Goal: Contribute content: Add original content to the website for others to see

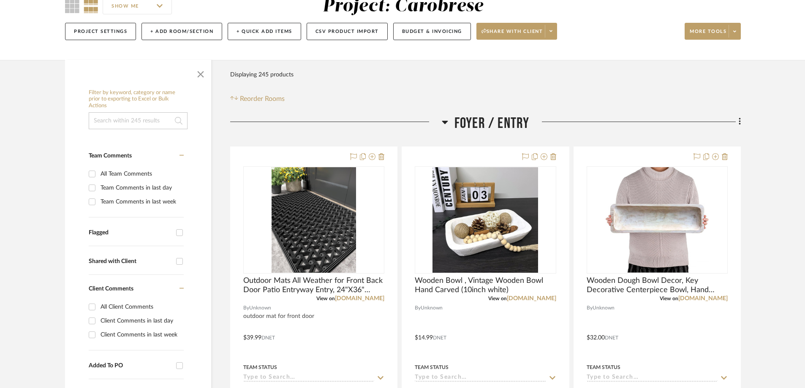
scroll to position [85, 0]
click at [739, 122] on icon at bounding box center [740, 121] width 3 height 9
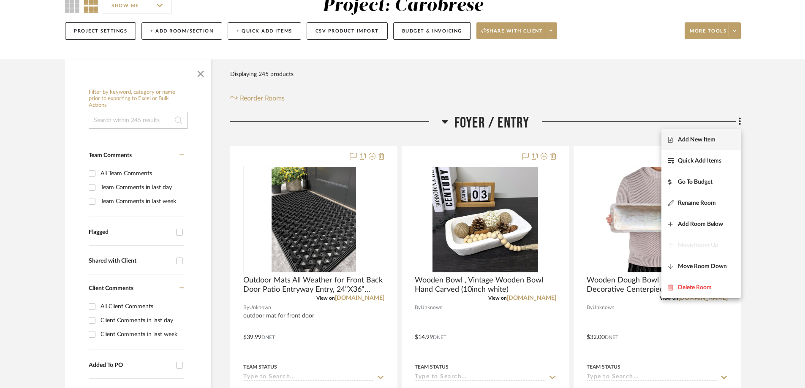
click at [693, 140] on span "Add New Item" at bounding box center [697, 139] width 38 height 7
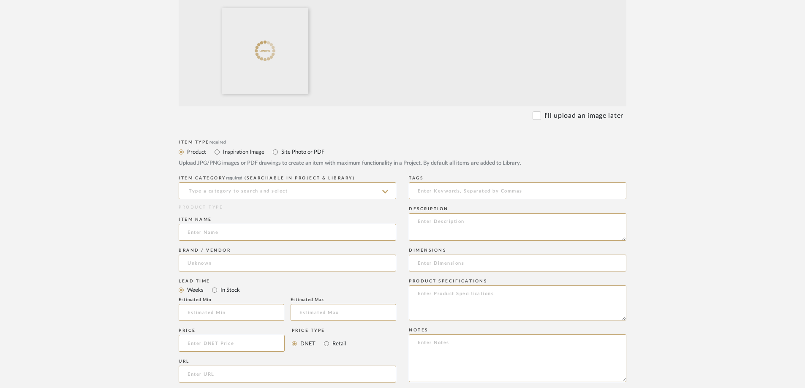
scroll to position [254, 0]
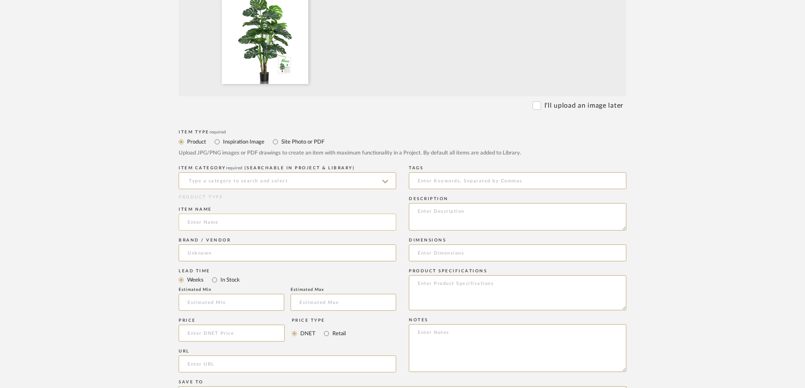
click at [220, 222] on input at bounding box center [288, 222] width 218 height 17
paste input "Aveyas 54'' Tall Large Artificial Monstera Deliciosa Plants, 4.5 Feet Faux Swis…"
type input "Aveyas 54'' Tall Large Artificial Monstera Deliciosa Plants, 4.5 Feet Faux Swis…"
click at [441, 219] on textarea at bounding box center [518, 216] width 218 height 27
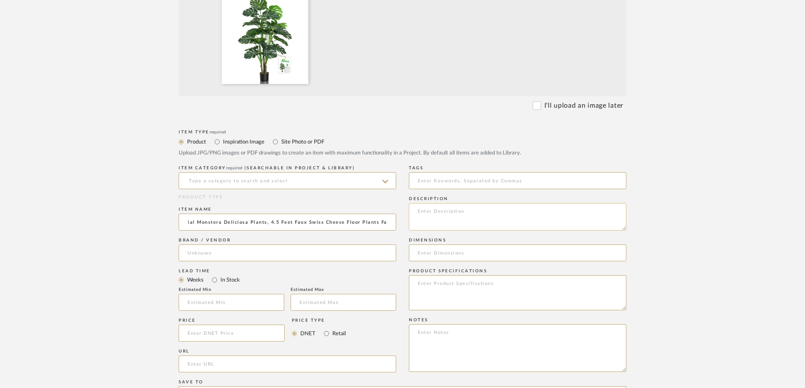
scroll to position [0, 0]
type textarea "fake plant for indoor somewhere"
click at [344, 180] on input at bounding box center [288, 180] width 218 height 17
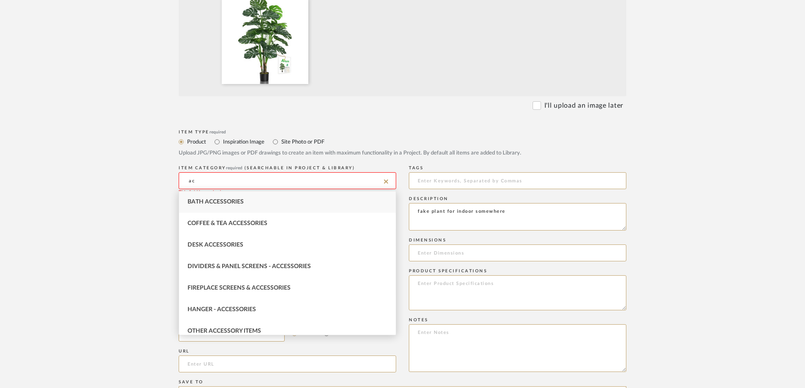
type input "a"
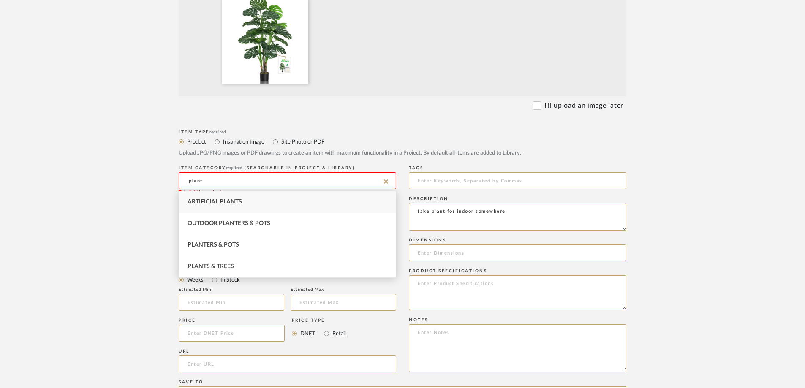
click at [229, 199] on span "Artificial Plants" at bounding box center [215, 202] width 55 height 6
type input "Artificial Plants"
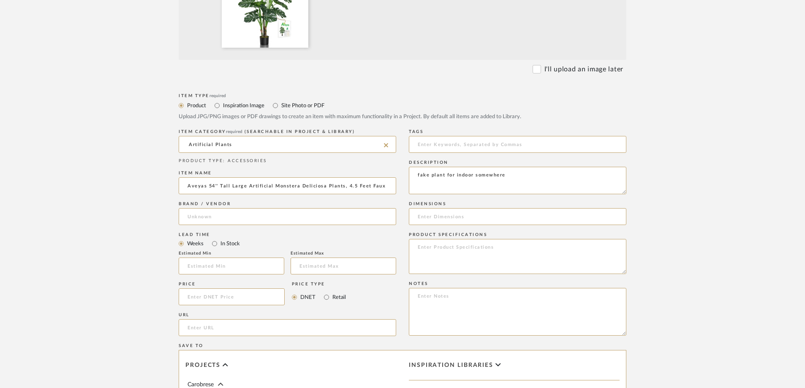
scroll to position [338, 0]
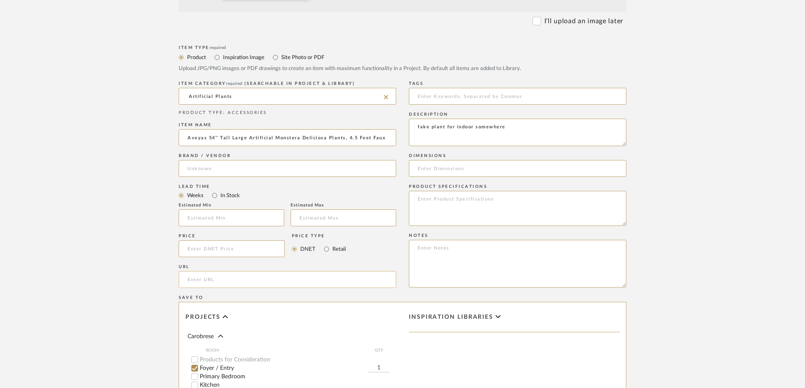
click at [197, 284] on input "url" at bounding box center [288, 279] width 218 height 17
paste input "[URL][DOMAIN_NAME]"
type input "[URL][DOMAIN_NAME]"
click at [194, 248] on input at bounding box center [232, 248] width 106 height 17
type input "$84.99"
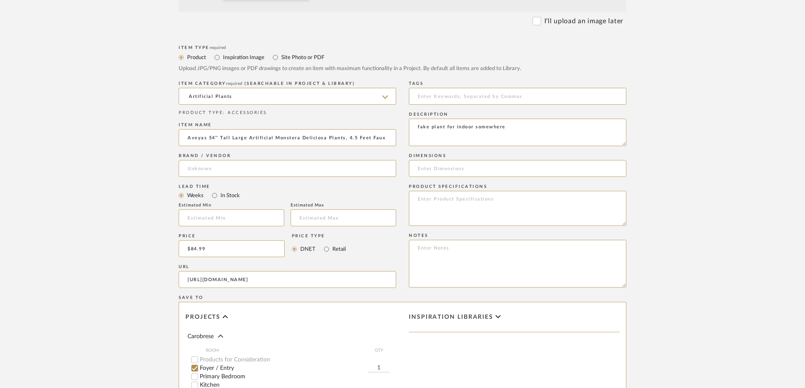
click at [146, 251] on form "Bulk upload images - create multiple items Import from Pinterest - create items…" at bounding box center [403, 185] width 538 height 703
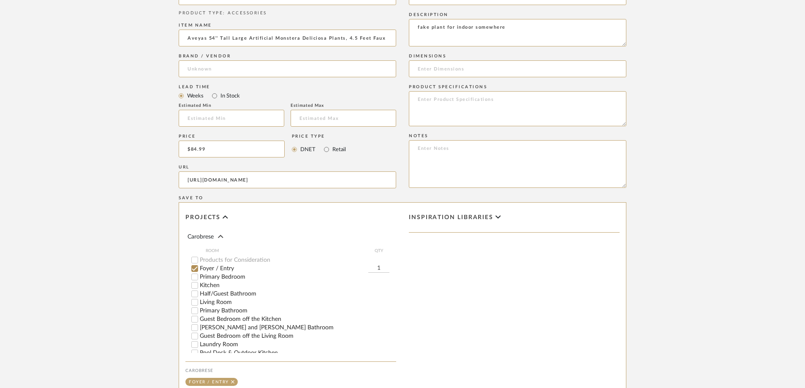
scroll to position [507, 0]
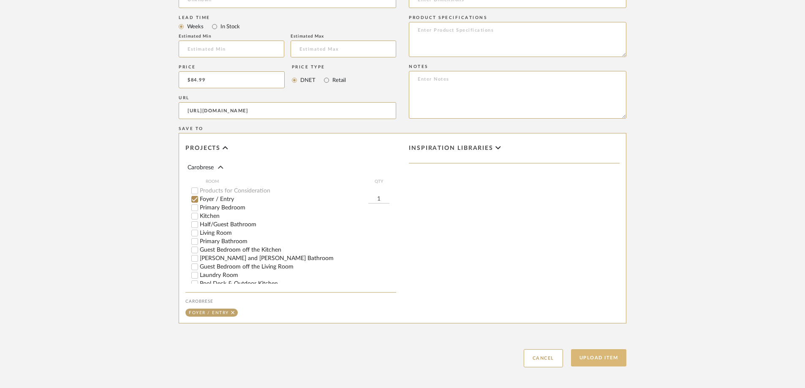
click at [596, 356] on button "Upload Item" at bounding box center [599, 357] width 56 height 17
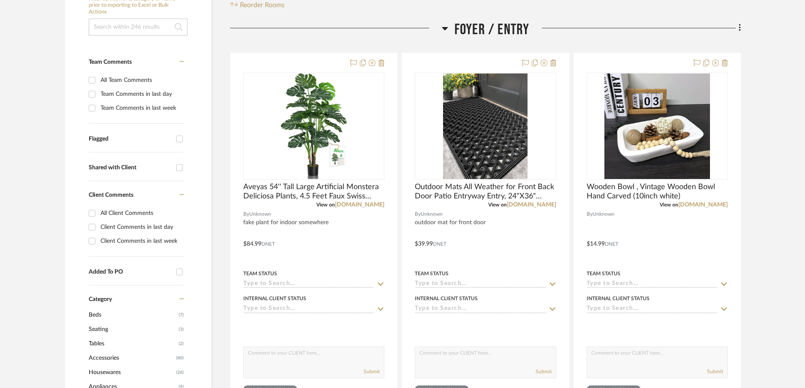
scroll to position [199, 0]
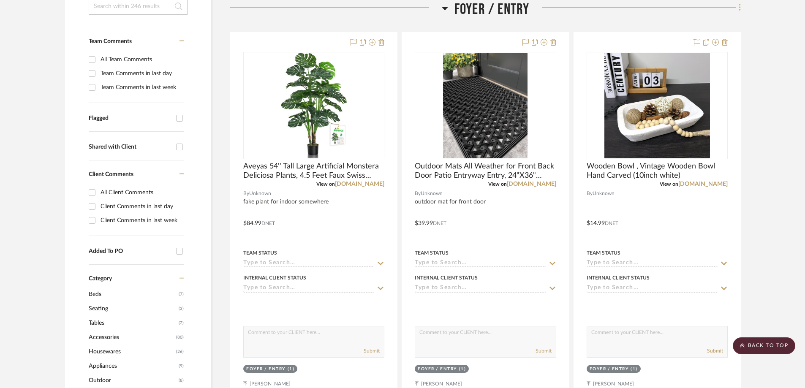
click at [738, 5] on fa-icon at bounding box center [738, 8] width 5 height 14
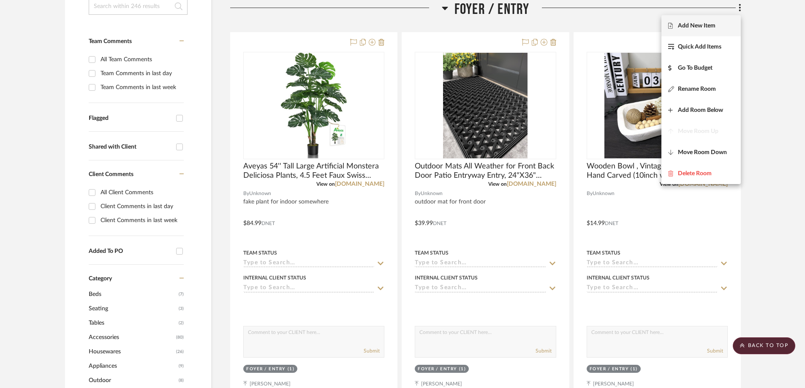
click at [707, 26] on span "Add New Item" at bounding box center [697, 25] width 38 height 7
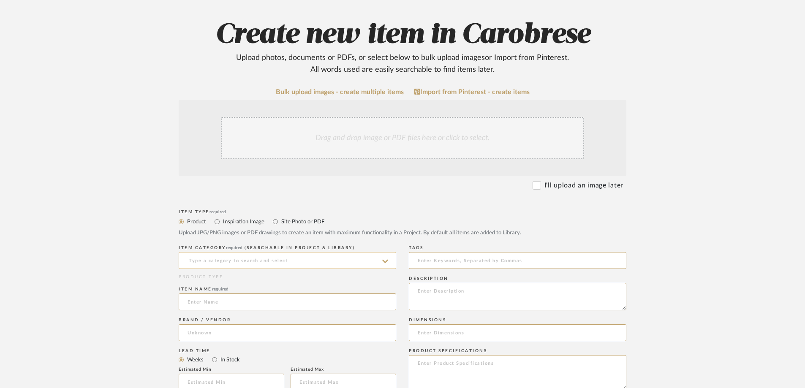
scroll to position [85, 0]
click at [265, 251] on div "ITEM CATEGORY required (Searchable in Project & Library)" at bounding box center [288, 258] width 218 height 31
click at [262, 259] on input at bounding box center [288, 259] width 218 height 17
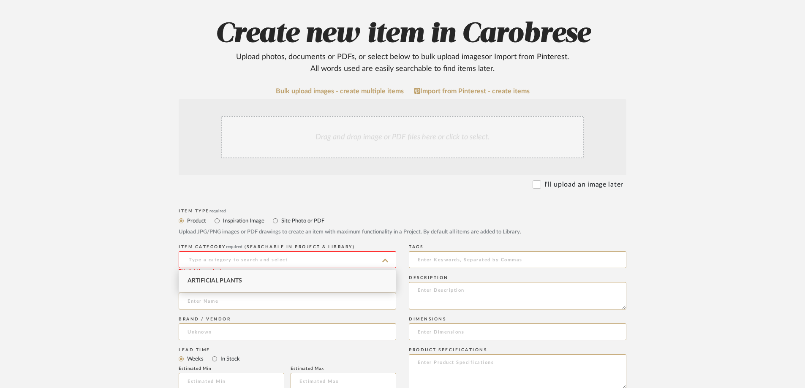
click at [233, 279] on span "Artificial Plants" at bounding box center [215, 281] width 55 height 6
type input "Artificial Plants"
click at [224, 305] on input at bounding box center [288, 301] width 218 height 17
paste input "Artificial Dracaena Tree 5FT - Faux Tree with White Tall Planter - Fake Tropica…"
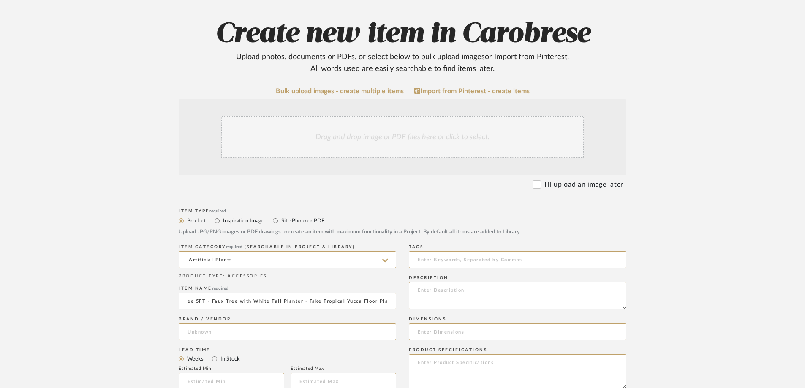
type input "Artificial Dracaena Tree 5FT - Faux Tree with White Tall Planter - Fake Tropica…"
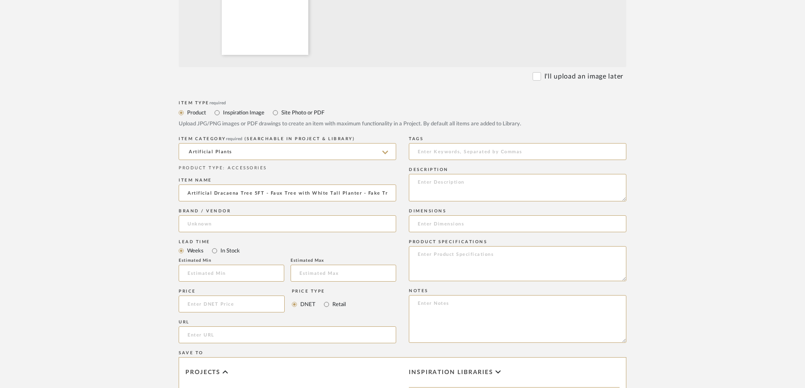
scroll to position [296, 0]
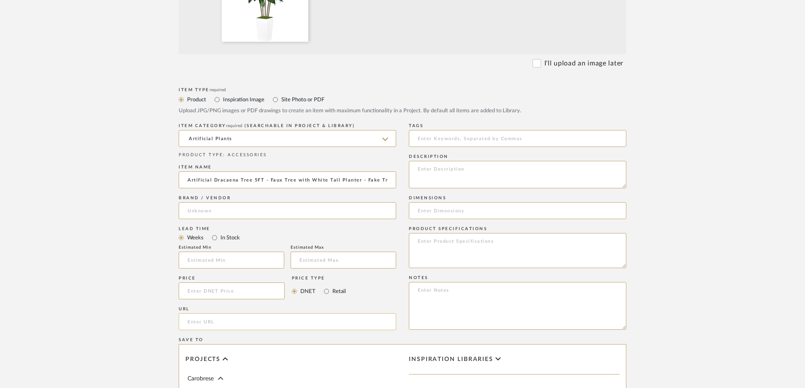
click at [228, 319] on input "url" at bounding box center [288, 322] width 218 height 17
paste input "[URL][DOMAIN_NAME]"
type input "[URL][DOMAIN_NAME]"
click at [233, 260] on input at bounding box center [232, 260] width 106 height 17
click at [214, 292] on input at bounding box center [232, 291] width 106 height 17
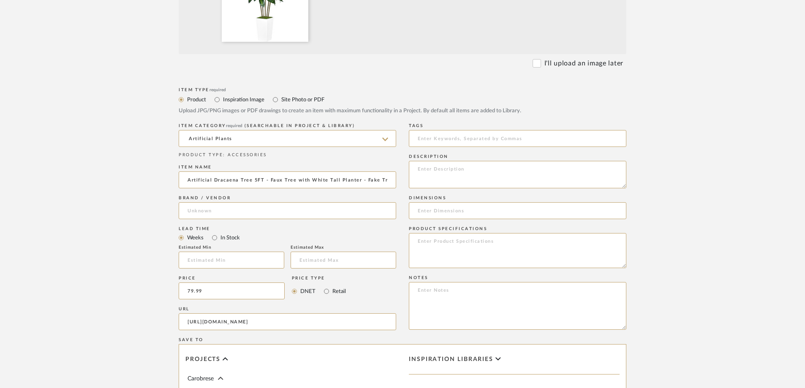
type input "$79.99"
click at [144, 277] on form "Bulk upload images - create multiple items Import from Pinterest - create items…" at bounding box center [403, 227] width 538 height 703
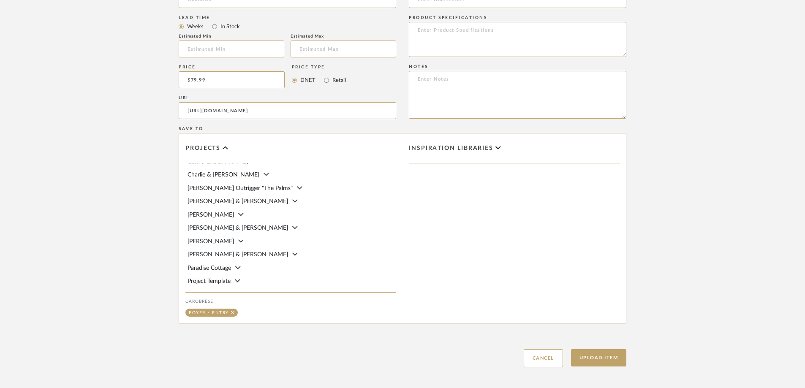
scroll to position [546, 0]
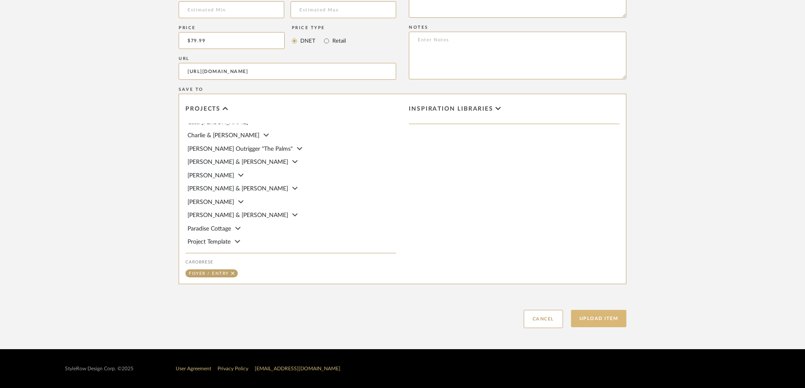
click at [589, 318] on button "Upload Item" at bounding box center [599, 318] width 56 height 17
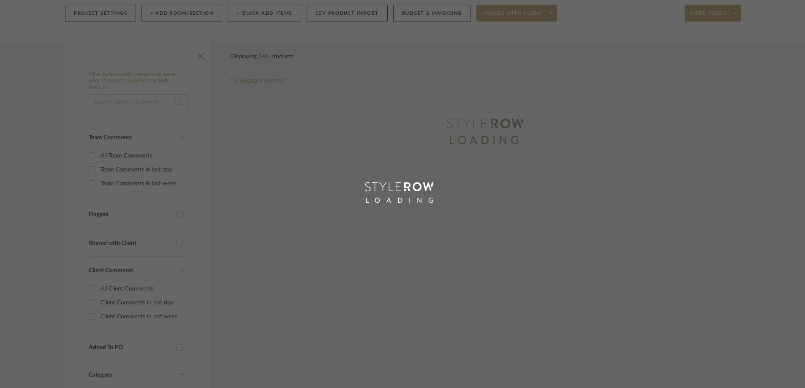
scroll to position [39, 0]
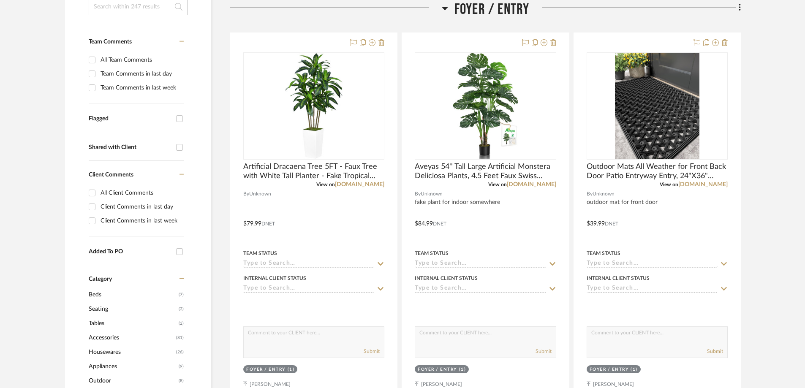
scroll to position [199, 0]
click at [738, 8] on fa-icon at bounding box center [738, 8] width 5 height 14
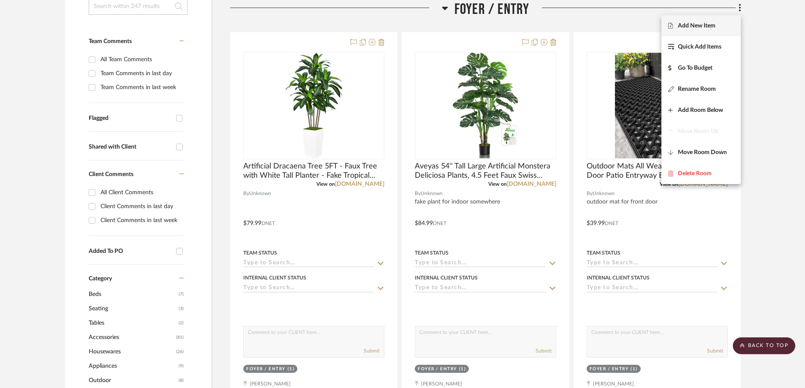
click at [710, 25] on span "Add New Item" at bounding box center [697, 25] width 38 height 7
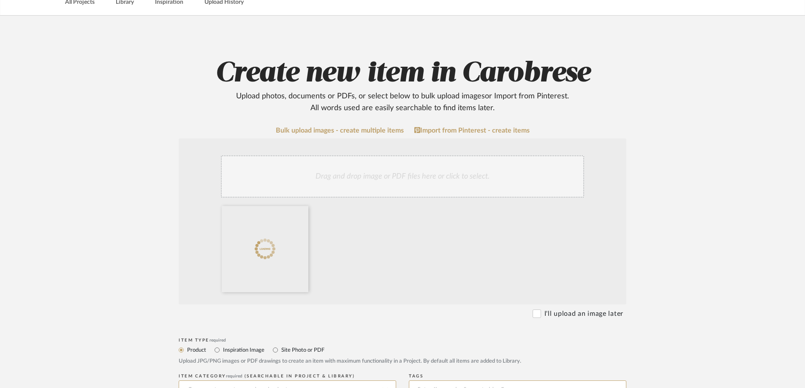
scroll to position [211, 0]
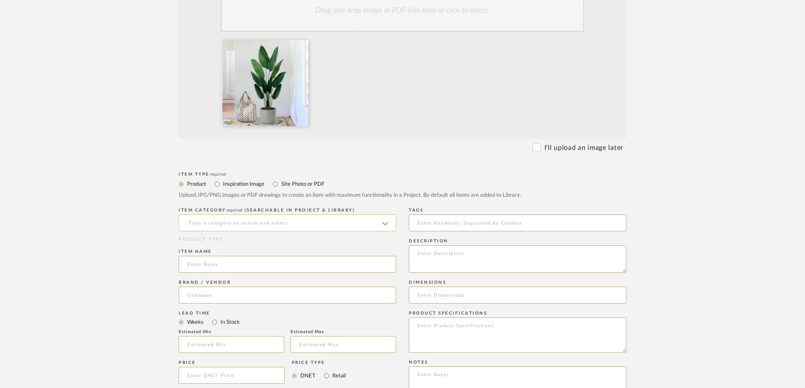
click at [289, 221] on input at bounding box center [288, 223] width 218 height 17
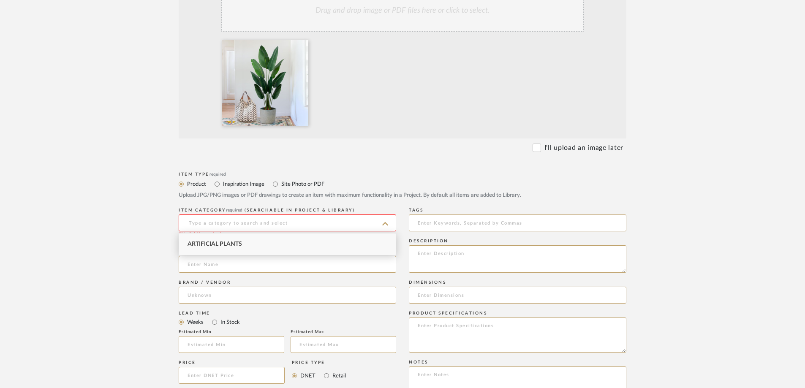
click at [241, 241] on div "Artificial Plants" at bounding box center [287, 245] width 217 height 22
type input "Artificial Plants"
click at [221, 265] on input at bounding box center [288, 264] width 218 height 17
paste input "Artificial Bird of Paradise Plant 5 Ft Tall Fake Banana Leaf Plant for Indoors …"
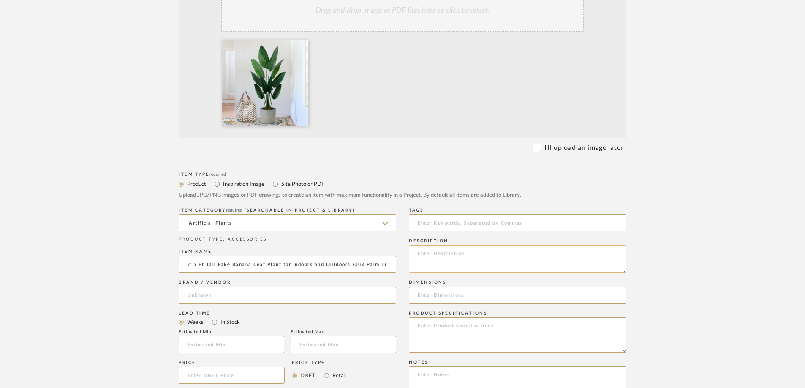
type input "Artificial Bird of Paradise Plant 5 Ft Tall Fake Banana Leaf Plant for Indoors …"
drag, startPoint x: 451, startPoint y: 255, endPoint x: 455, endPoint y: 252, distance: 4.6
click at [455, 252] on textarea at bounding box center [518, 258] width 218 height 27
type textarea "fake plant for indoor somewhere"
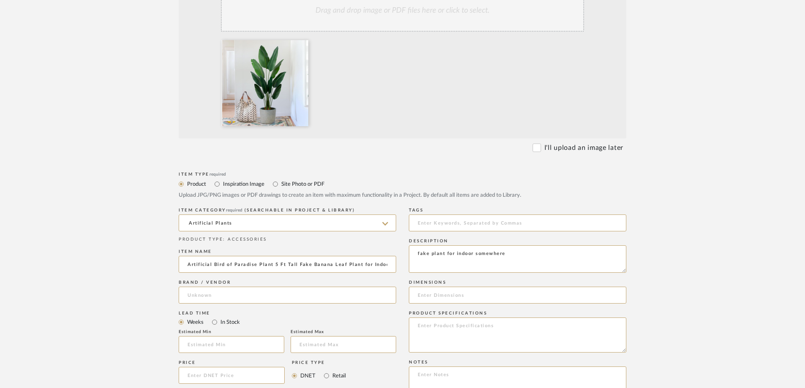
click at [110, 257] on upload-items "Create new item in Carobrese Upload photos, documents or PDFs, or select below …" at bounding box center [402, 267] width 805 height 835
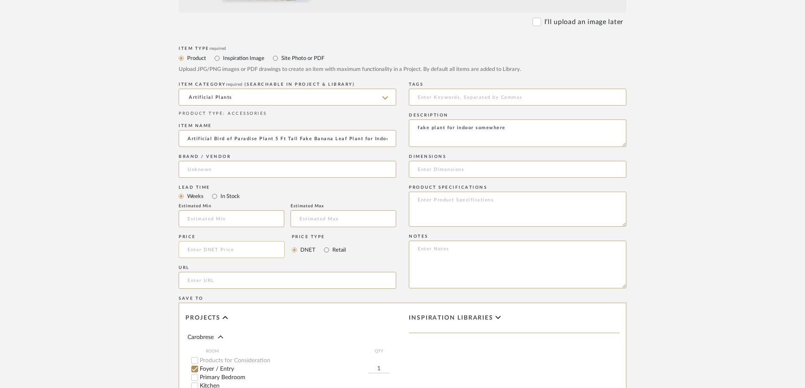
scroll to position [338, 0]
click at [198, 244] on input at bounding box center [232, 248] width 106 height 17
type input "$51.00"
click at [97, 243] on upload-items "Create new item in Carobrese Upload photos, documents or PDFs, or select below …" at bounding box center [402, 140] width 805 height 835
click at [193, 277] on input "url" at bounding box center [288, 279] width 218 height 17
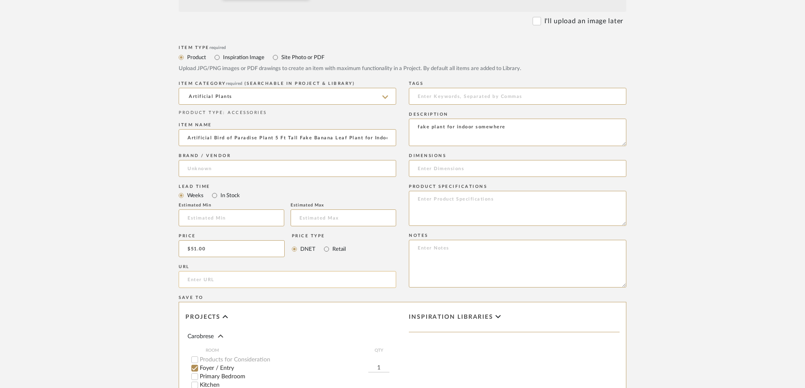
paste input "[URL][DOMAIN_NAME]"
type input "[URL][DOMAIN_NAME]"
click at [68, 254] on upload-items "Create new item in Carobrese Upload photos, documents or PDFs, or select below …" at bounding box center [402, 140] width 805 height 835
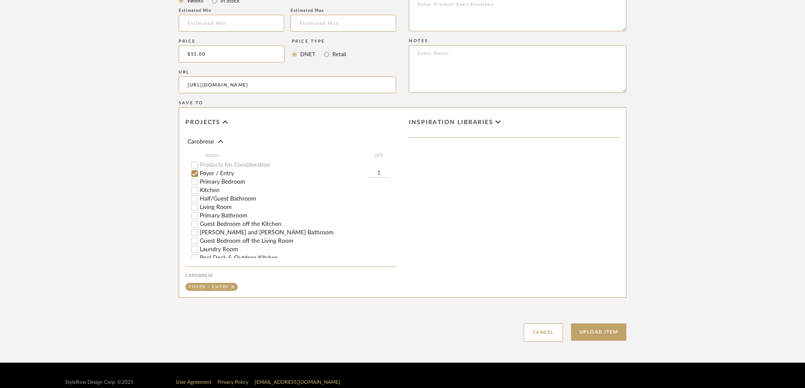
scroll to position [546, 0]
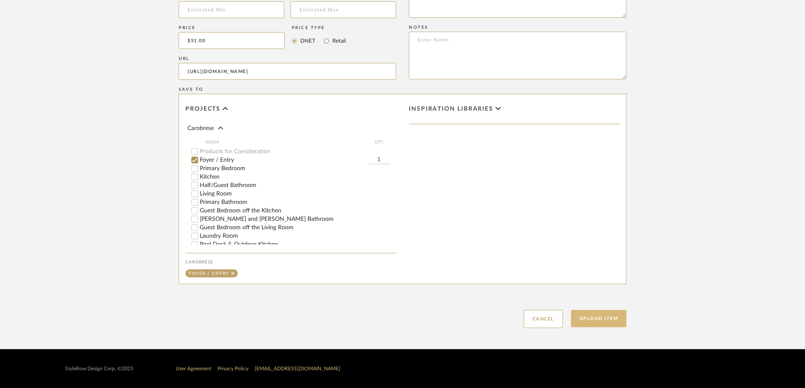
click at [590, 316] on button "Upload Item" at bounding box center [599, 318] width 56 height 17
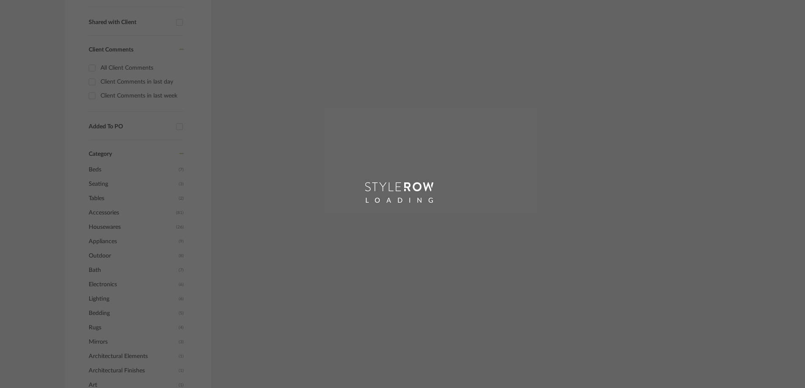
scroll to position [33, 0]
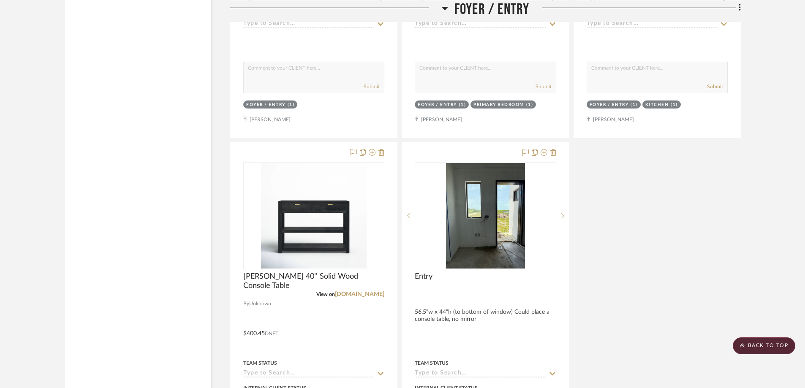
scroll to position [1466, 0]
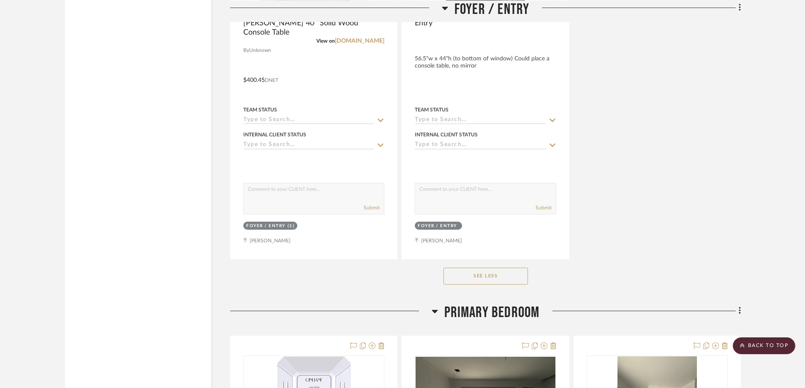
click at [436, 312] on icon at bounding box center [435, 311] width 6 height 3
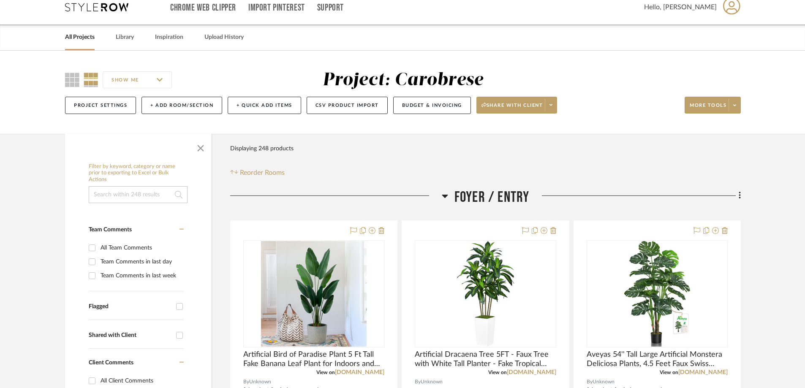
scroll to position [0, 0]
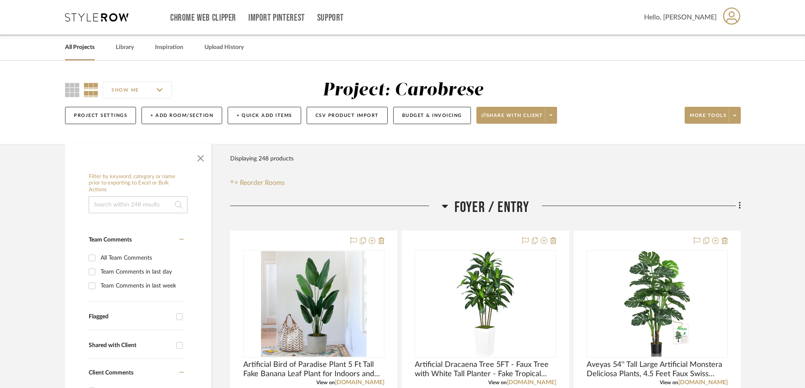
click at [446, 207] on icon at bounding box center [445, 206] width 6 height 3
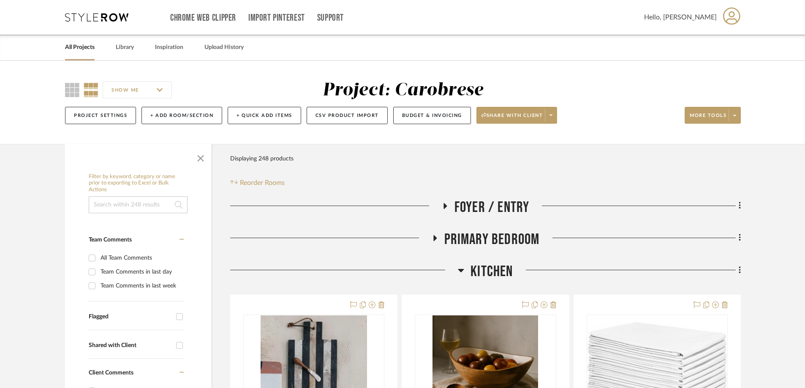
click at [463, 269] on icon at bounding box center [461, 270] width 6 height 3
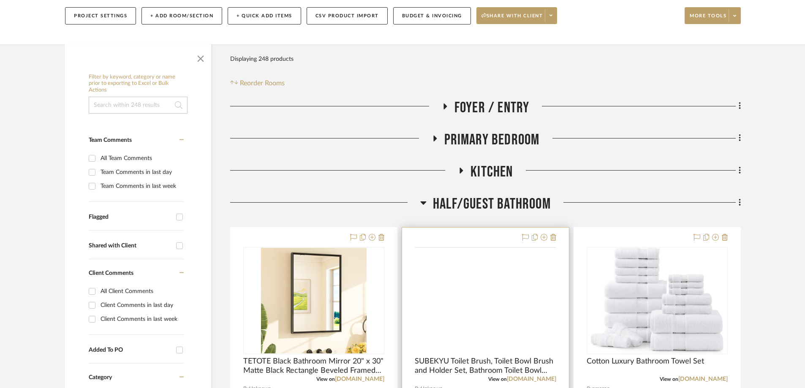
scroll to position [127, 0]
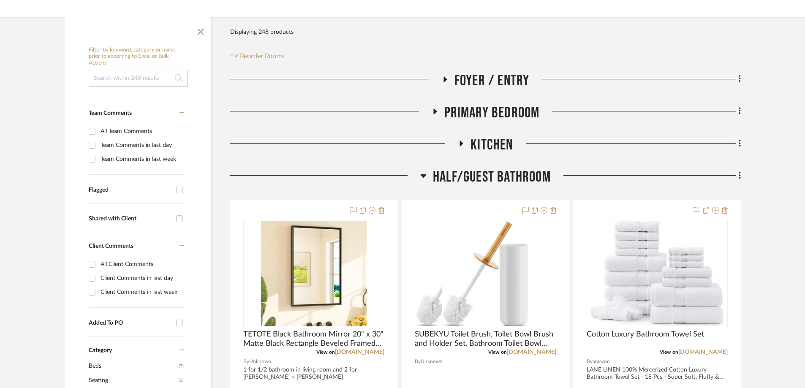
click at [423, 171] on icon at bounding box center [423, 176] width 6 height 10
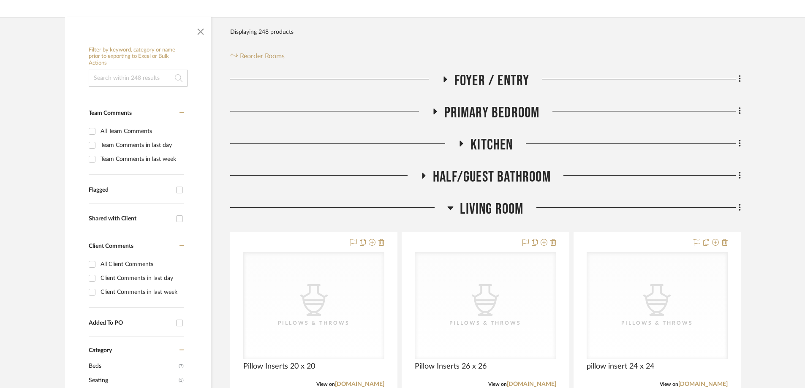
click at [451, 205] on icon at bounding box center [450, 208] width 6 height 10
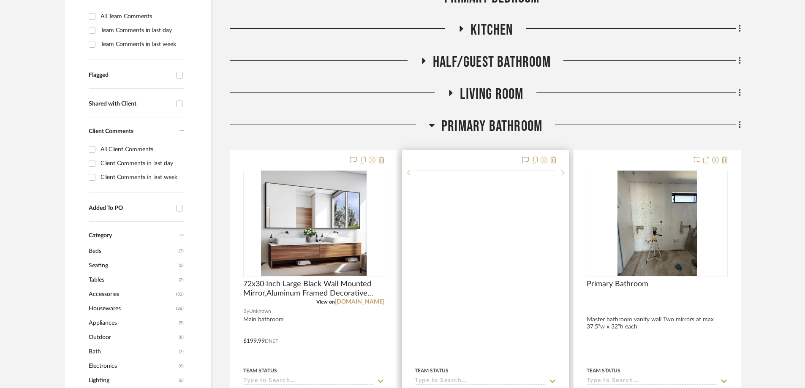
scroll to position [254, 0]
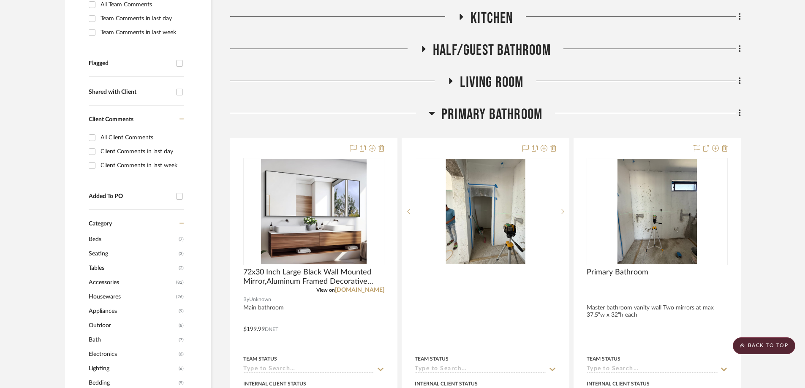
click at [433, 114] on icon at bounding box center [432, 113] width 6 height 3
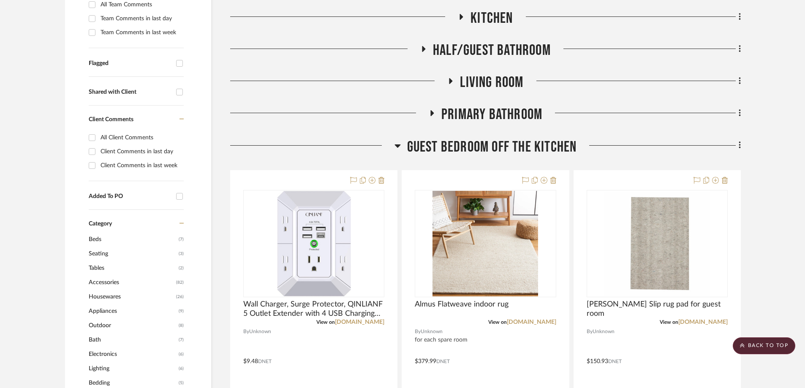
click at [395, 144] on icon at bounding box center [398, 146] width 6 height 10
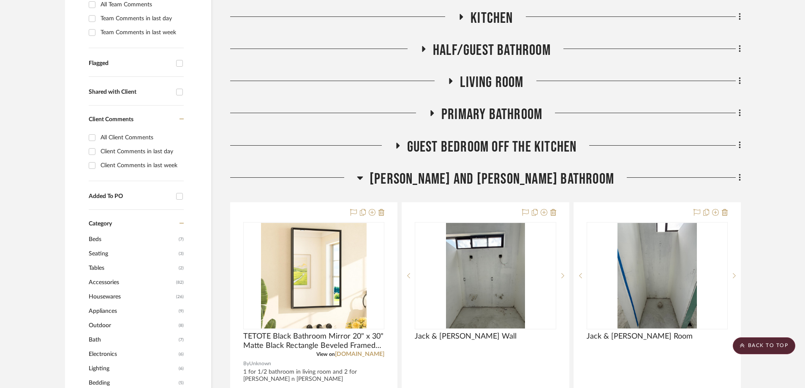
click at [737, 179] on fa-icon at bounding box center [738, 179] width 5 height 14
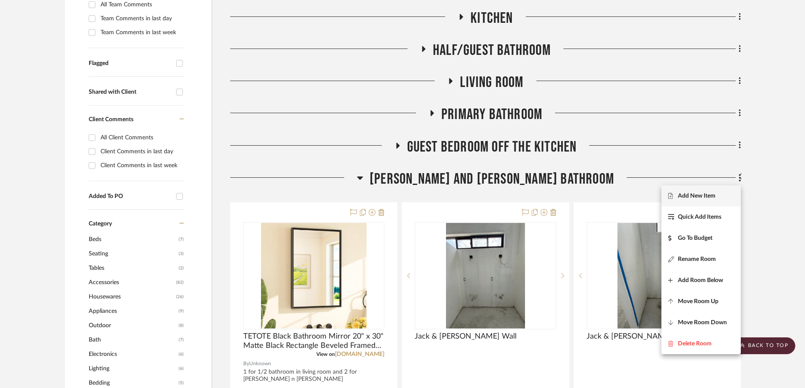
click at [680, 200] on button "Add New Item" at bounding box center [701, 195] width 79 height 21
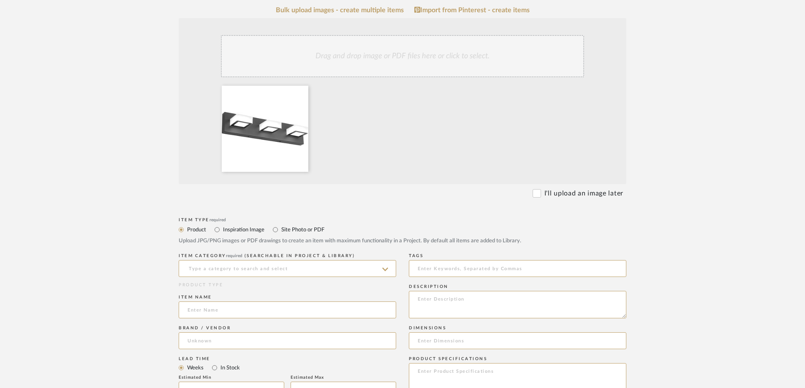
scroll to position [169, 0]
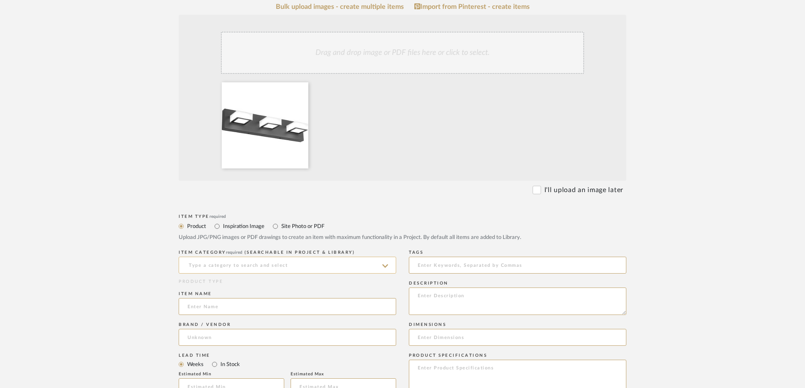
click at [230, 268] on input at bounding box center [288, 265] width 218 height 17
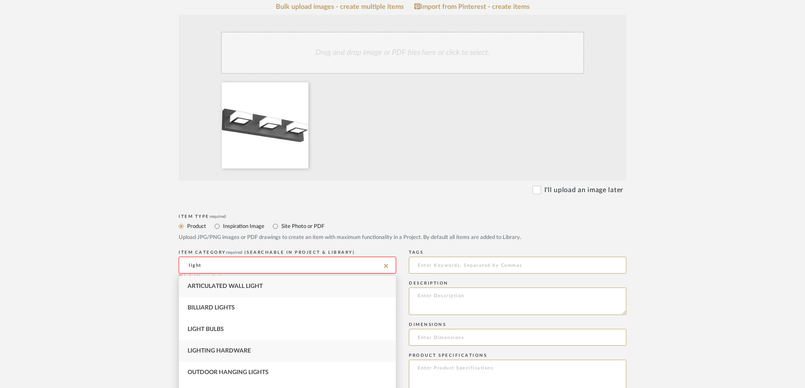
click at [238, 351] on span "Lighting Hardware" at bounding box center [219, 351] width 63 height 6
type input "Lighting Hardware"
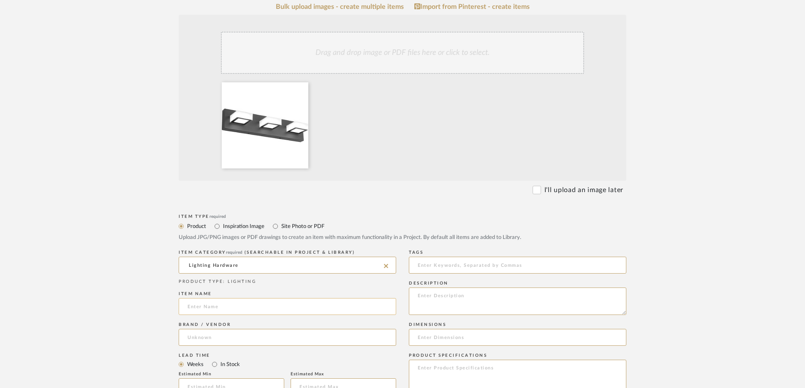
click at [191, 306] on input at bounding box center [288, 306] width 218 height 17
click at [194, 308] on input at bounding box center [288, 306] width 218 height 17
paste input "Ralbay LED Modern Black Bathroom Vanity Lights 3 Lights Acrylic Modern Black Ba…"
type input "Ralbay LED Modern Black Bathroom Vanity Lights 3 Lights Acrylic Modern Black Ba…"
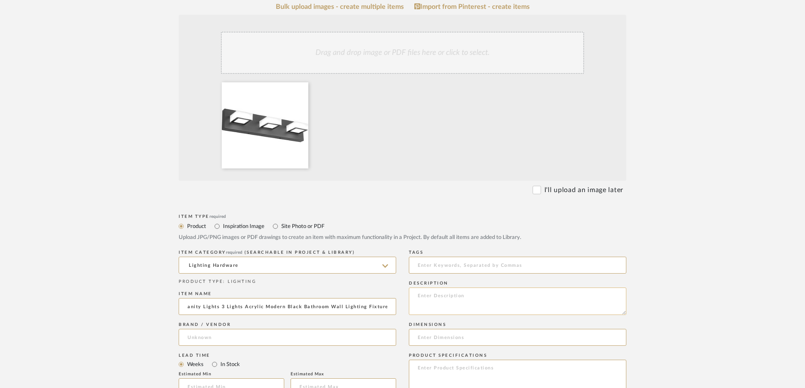
click at [439, 303] on textarea at bounding box center [518, 301] width 218 height 27
type textarea "2 for jack and [PERSON_NAME]"
click at [76, 247] on upload-items "Create new item in Carobrese Upload photos, documents or PDFs, or select below …" at bounding box center [402, 309] width 805 height 835
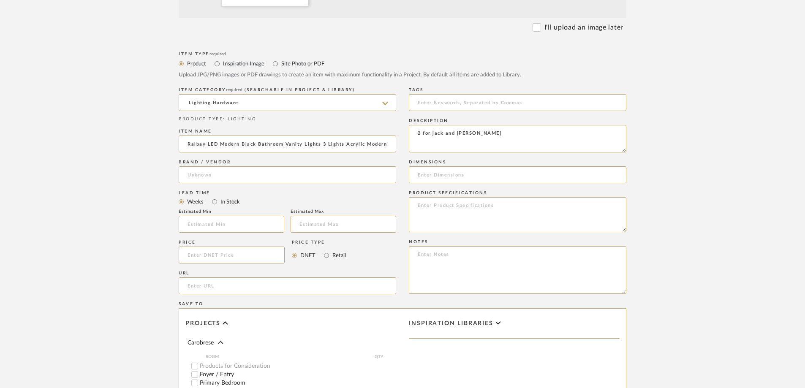
scroll to position [338, 0]
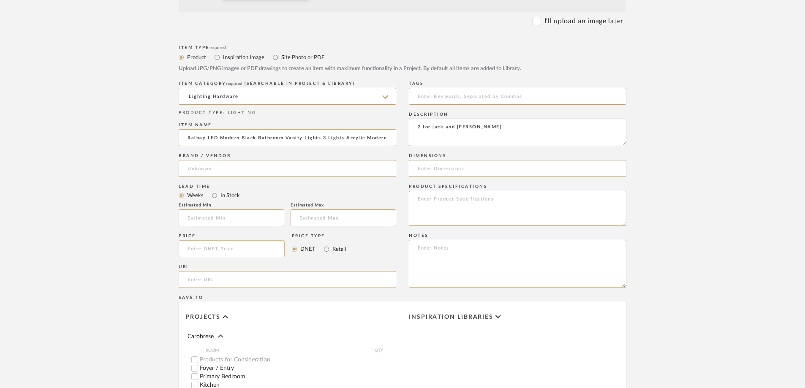
click at [204, 249] on input at bounding box center [232, 248] width 106 height 17
type input "$33.52"
click at [213, 280] on input "url" at bounding box center [288, 279] width 218 height 17
paste input "[URL][DOMAIN_NAME]"
type input "[URL][DOMAIN_NAME]"
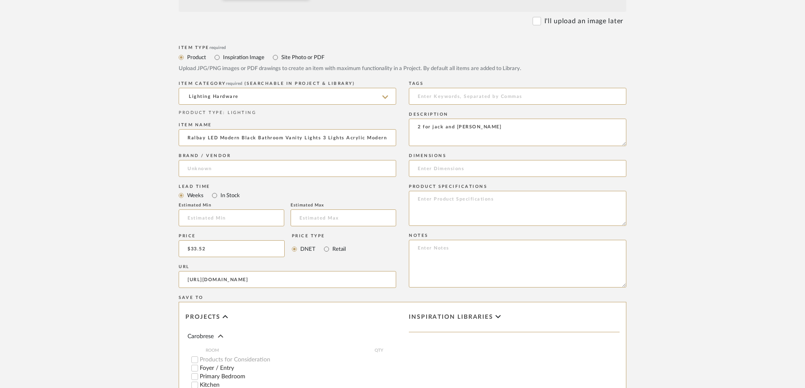
click at [132, 273] on upload-items "Create new item in Carobrese Upload photos, documents or PDFs, or select below …" at bounding box center [402, 140] width 805 height 835
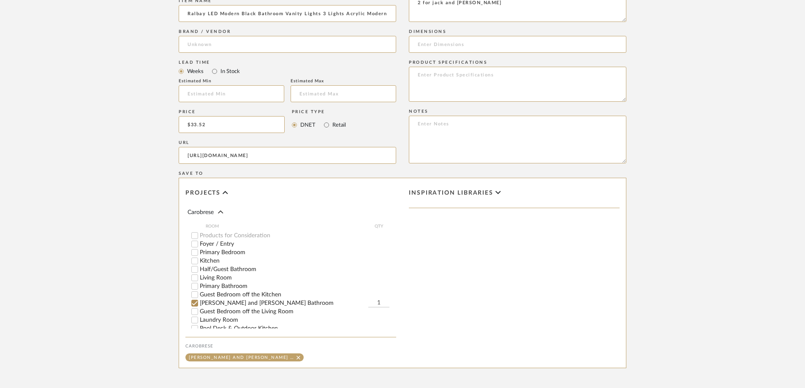
scroll to position [465, 0]
click at [378, 303] on input "1" at bounding box center [378, 301] width 21 height 8
type input "2"
click at [665, 304] on form "Bulk upload images - create multiple items Import from Pinterest - create items…" at bounding box center [403, 58] width 538 height 703
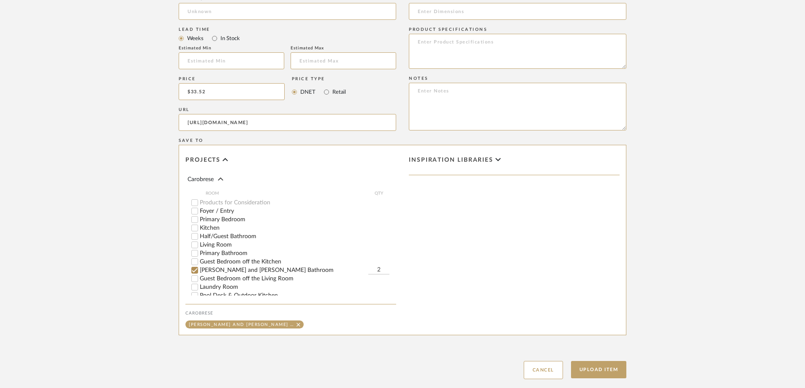
scroll to position [546, 0]
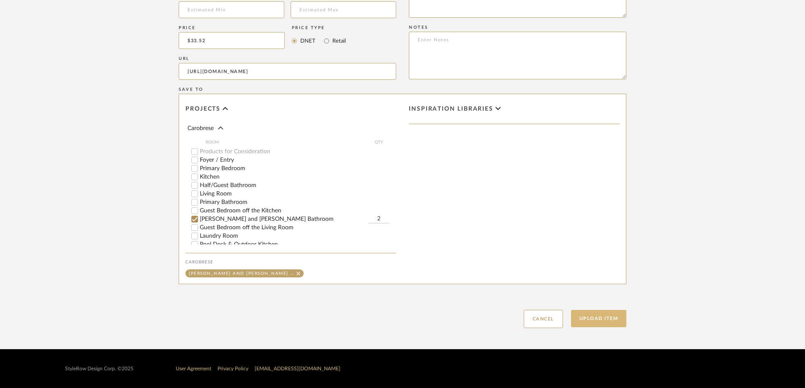
click at [608, 310] on button "Upload Item" at bounding box center [599, 318] width 56 height 17
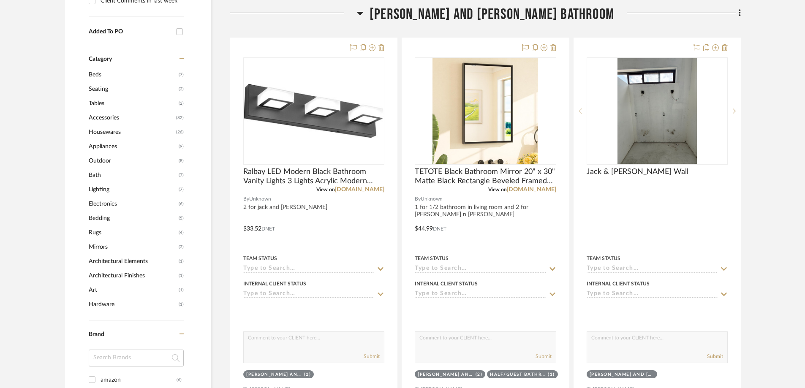
scroll to position [424, 0]
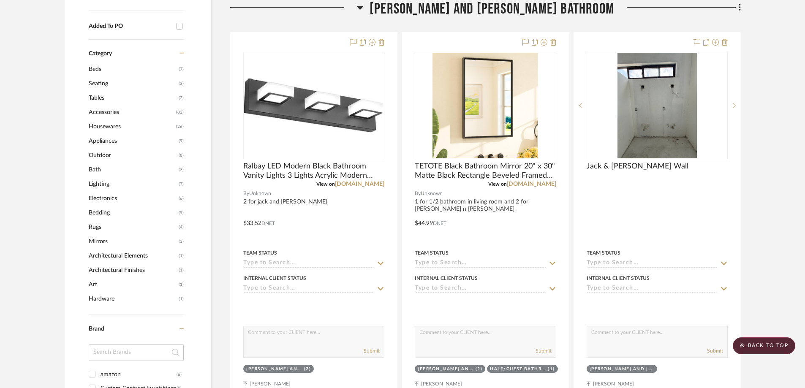
drag, startPoint x: 420, startPoint y: 11, endPoint x: 420, endPoint y: 26, distance: 14.4
click at [363, 10] on icon at bounding box center [360, 8] width 6 height 10
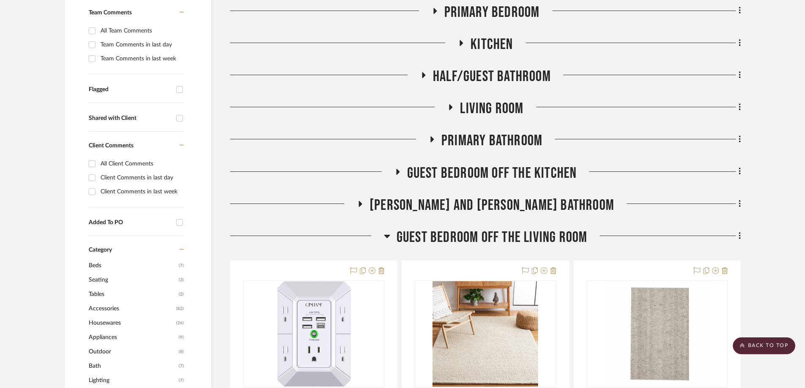
scroll to position [213, 0]
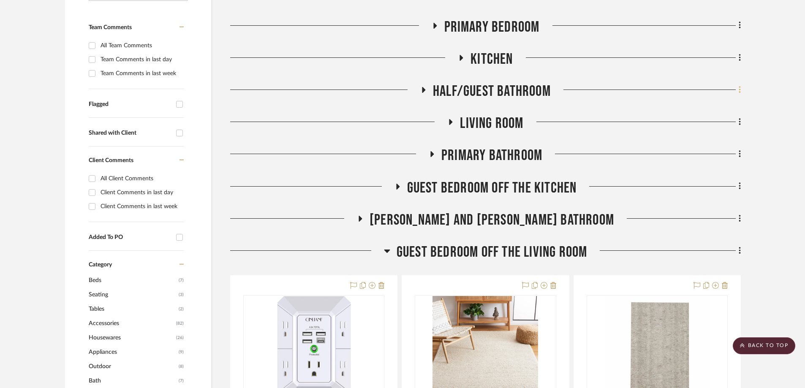
click at [739, 86] on icon at bounding box center [740, 89] width 3 height 9
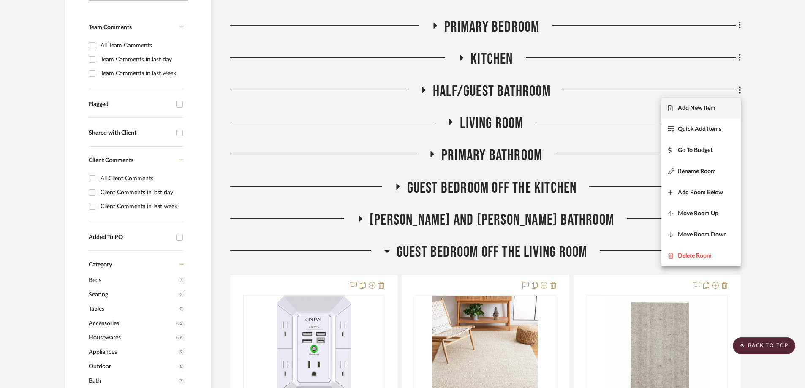
click at [709, 107] on span "Add New Item" at bounding box center [697, 108] width 38 height 7
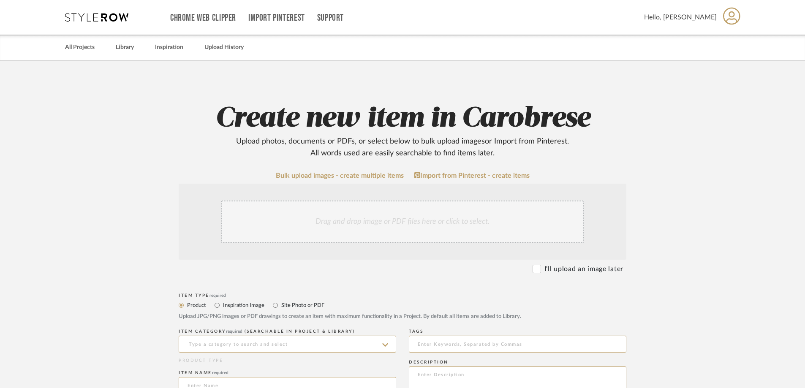
scroll to position [169, 0]
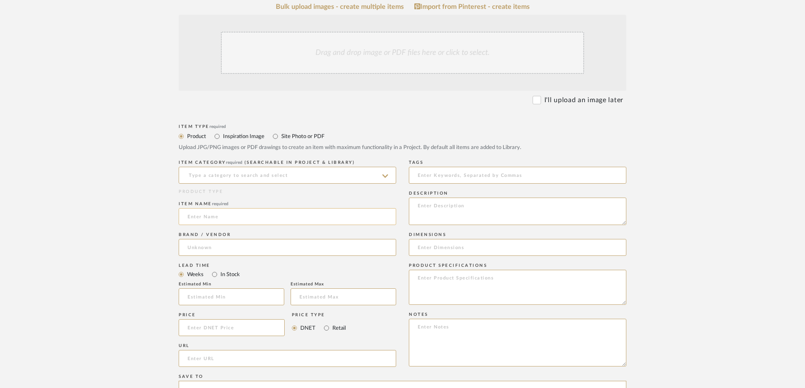
click at [241, 217] on input at bounding box center [288, 216] width 218 height 17
paste input "Bathroom Light Fixtures Over Mirror, 20 Inch Black Bathroom Vanity Light, LED M…"
type input "Bathroom Light Fixtures Over Mirror, 20 Inch Black Bathroom Vanity Light, LED M…"
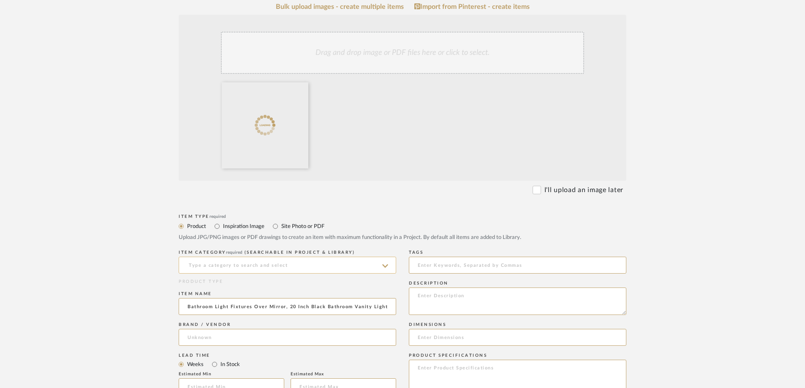
click at [210, 265] on input at bounding box center [288, 265] width 218 height 17
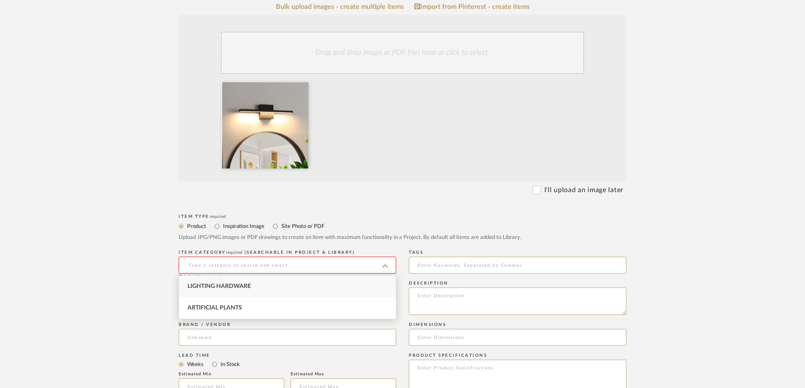
click at [211, 284] on span "Lighting Hardware" at bounding box center [219, 287] width 63 height 6
type input "Lighting Hardware"
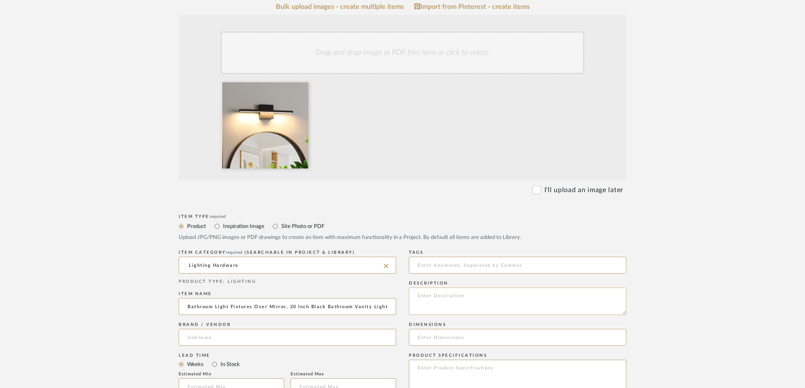
click at [429, 297] on textarea at bounding box center [518, 301] width 218 height 27
type textarea "l"
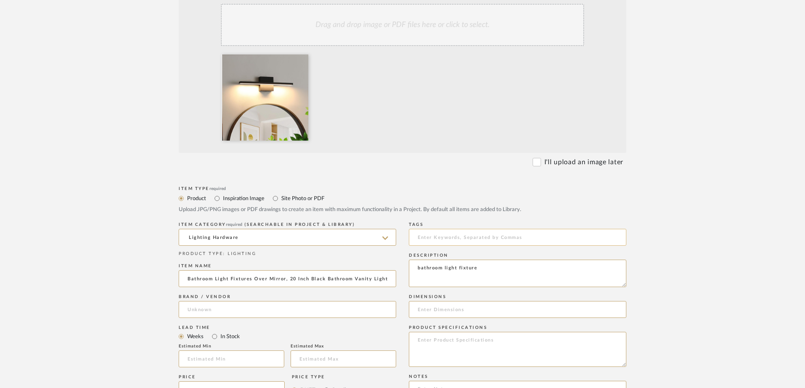
scroll to position [296, 0]
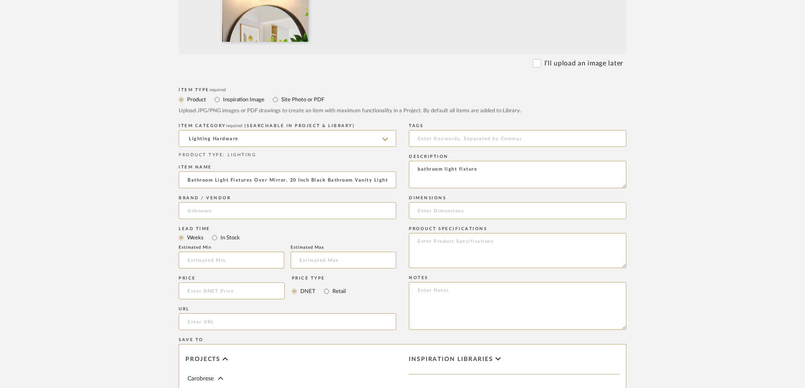
type textarea "bathroom light fixture"
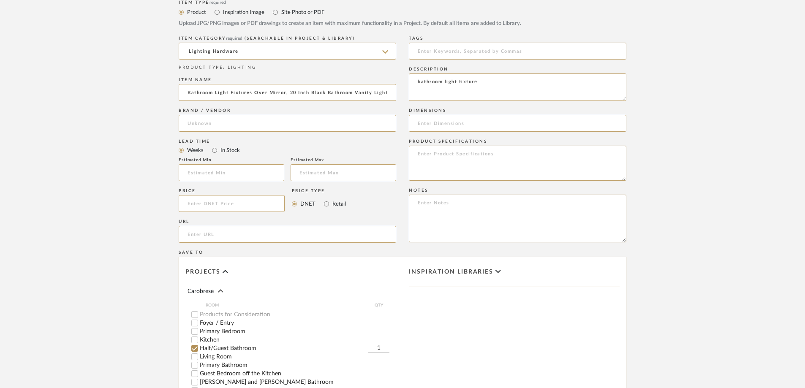
scroll to position [423, 0]
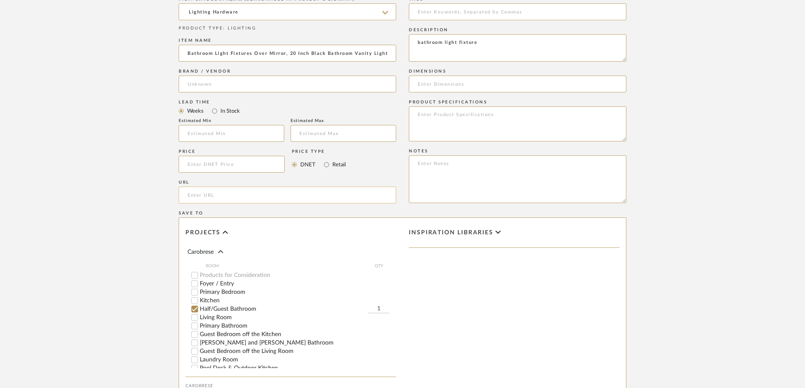
click at [223, 198] on input "url" at bounding box center [288, 195] width 218 height 17
paste input "Bathroom Light Fixtures Over Mirror, 20 Inch Black Bathroom Vanity Light, LED M…"
type input "Bathroom Light Fixtures Over Mirror, 20 Inch Black Bathroom Vanity Light, LED M…"
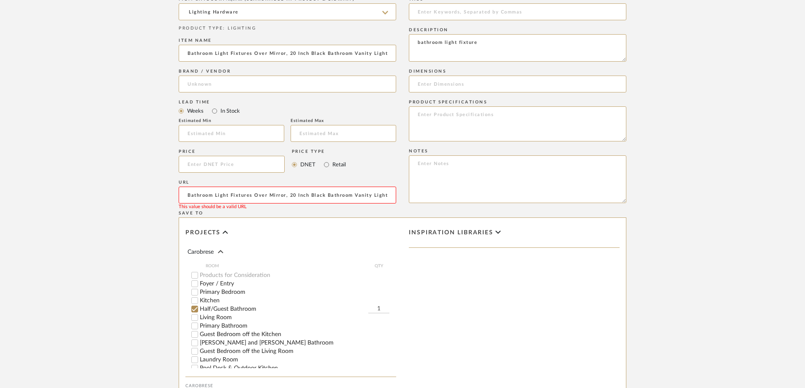
click at [239, 193] on input "Bathroom Light Fixtures Over Mirror, 20 Inch Black Bathroom Vanity Light, LED M…" at bounding box center [288, 195] width 218 height 17
paste input "[URL][DOMAIN_NAME]"
type input "[URL][DOMAIN_NAME]"
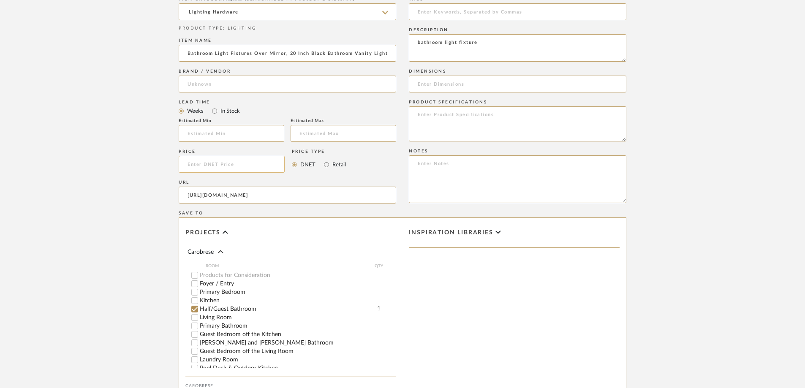
click at [196, 164] on input at bounding box center [232, 164] width 106 height 17
type input "$49.99"
click at [690, 195] on upload-items "Create new item in Carobrese Upload photos, documents or PDFs, or select below …" at bounding box center [402, 55] width 805 height 835
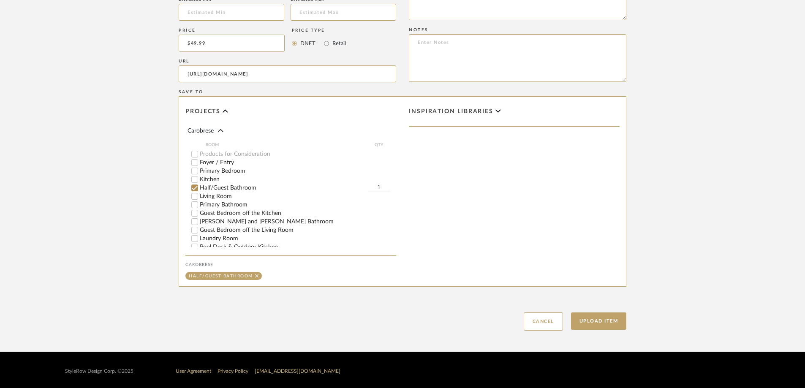
scroll to position [546, 0]
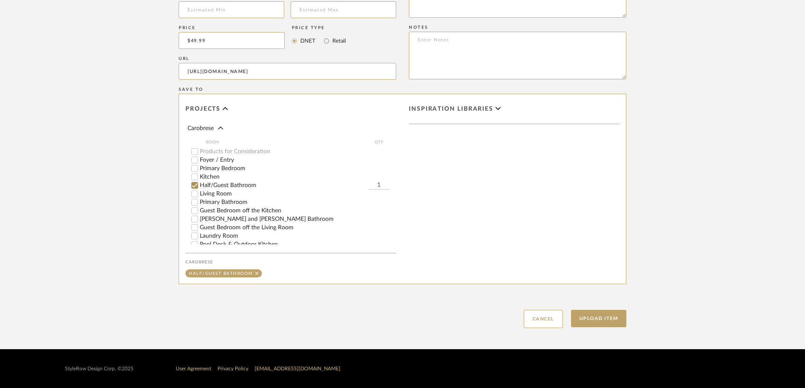
click at [605, 310] on div "Upload Item Cancel" at bounding box center [403, 308] width 448 height 39
click at [601, 318] on button "Upload Item" at bounding box center [599, 318] width 56 height 17
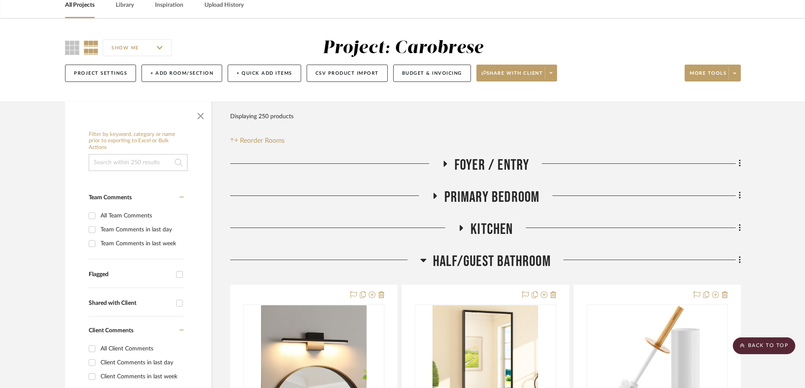
scroll to position [41, 0]
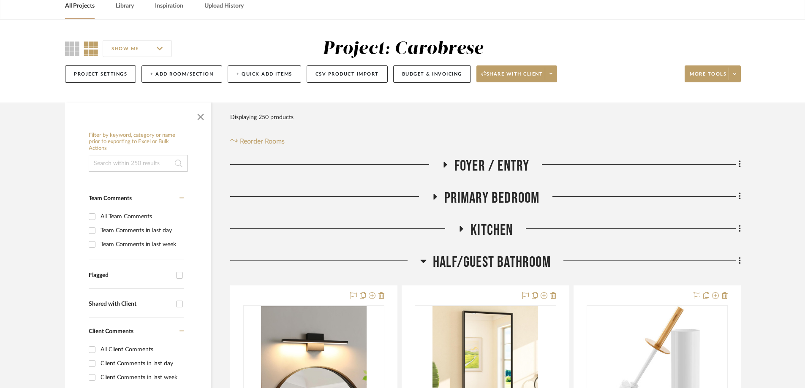
drag, startPoint x: 425, startPoint y: 264, endPoint x: 461, endPoint y: 247, distance: 39.7
click at [425, 264] on icon at bounding box center [423, 261] width 6 height 10
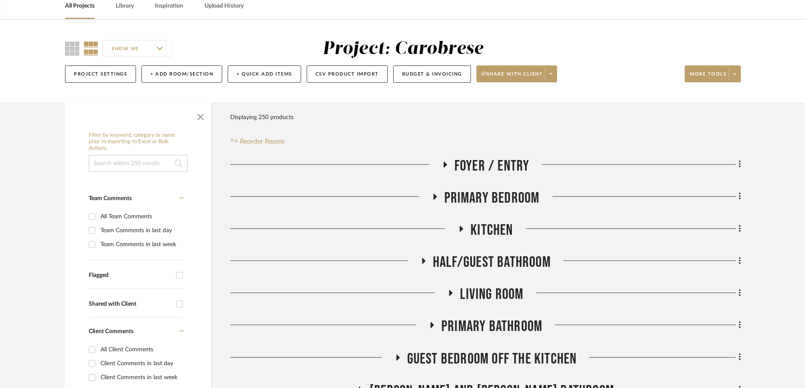
click at [482, 237] on span "Kitchen" at bounding box center [492, 230] width 42 height 18
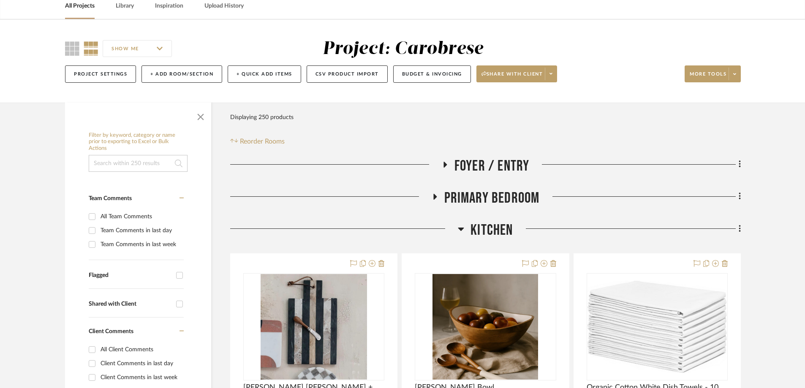
click at [740, 230] on icon at bounding box center [740, 228] width 3 height 9
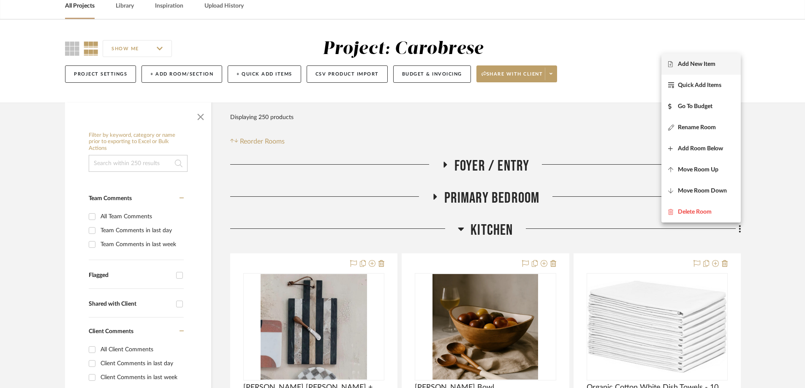
click at [712, 65] on span "Add New Item" at bounding box center [697, 63] width 38 height 7
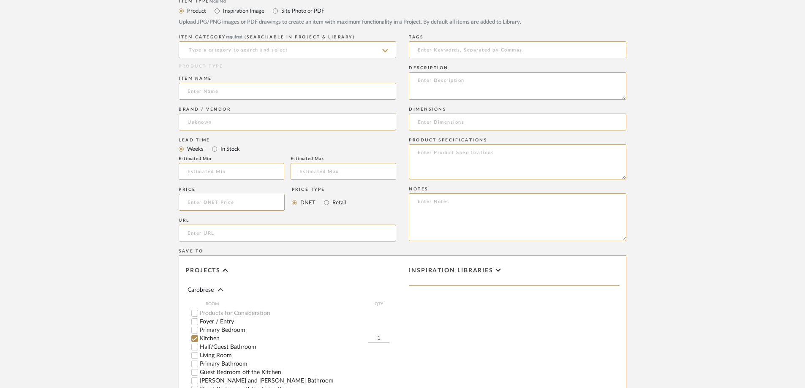
scroll to position [380, 0]
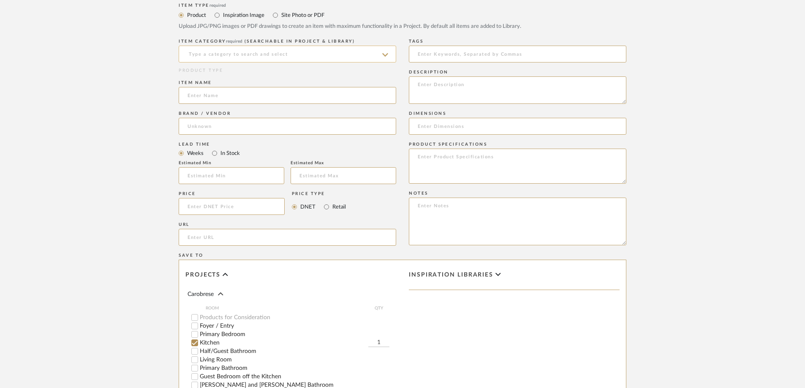
click at [205, 59] on input at bounding box center [288, 54] width 218 height 17
click at [206, 73] on span "Lighting Hardware" at bounding box center [219, 75] width 63 height 6
type input "Lighting Hardware"
click at [203, 97] on input at bounding box center [288, 95] width 218 height 17
paste input "JAYMP 60cm Wabi Sabi Pendant Light for Dining Room [GEOGRAPHIC_DATA] Restaurant…"
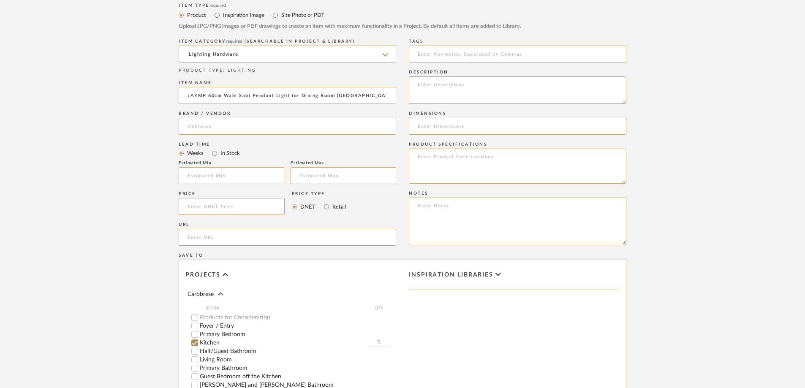
scroll to position [0, 212]
type input "JAYMP 60cm Wabi Sabi Pendant Light for Dining Room [GEOGRAPHIC_DATA] Restaurant…"
click at [437, 127] on input at bounding box center [518, 126] width 218 height 17
type input "23 inch diameter for kitchen"
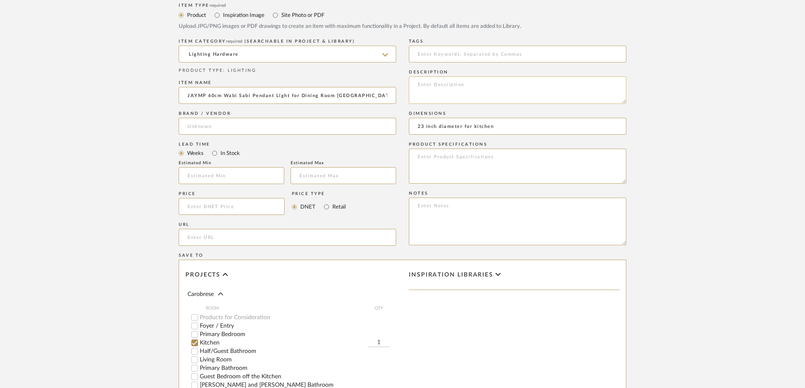
click at [463, 91] on textarea at bounding box center [518, 89] width 218 height 27
type textarea "Kitchen lighting"
drag, startPoint x: 497, startPoint y: 125, endPoint x: 466, endPoint y: 127, distance: 31.3
click at [466, 127] on input "23 inch diameter for kitchen" at bounding box center [518, 126] width 218 height 17
type input "23 inch diameter"
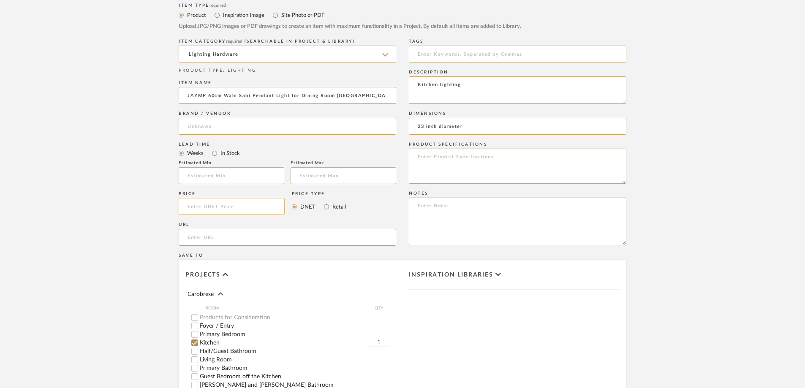
click at [194, 206] on input at bounding box center [232, 206] width 106 height 17
type input "$329.00"
click at [127, 185] on upload-items "Create new item in Carobrese Upload photos, documents or PDFs, or select below …" at bounding box center [402, 98] width 805 height 835
click at [191, 236] on input "url" at bounding box center [288, 237] width 218 height 17
paste input "[URL][DOMAIN_NAME]"
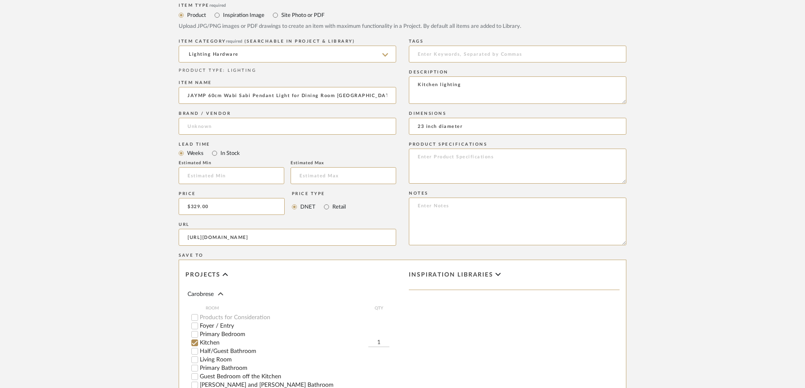
type input "[URL][DOMAIN_NAME]"
click at [104, 222] on upload-items "Create new item in Carobrese Upload photos, documents or PDFs, or select below …" at bounding box center [402, 98] width 805 height 835
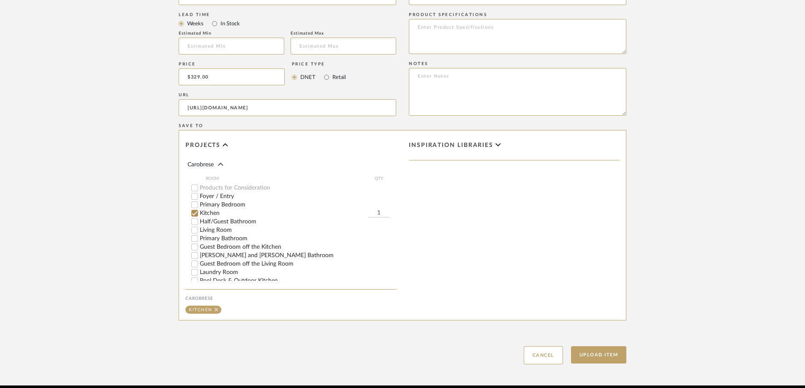
scroll to position [546, 0]
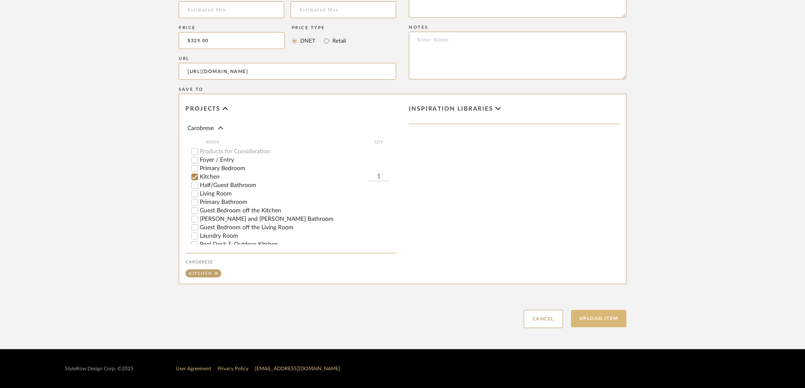
click at [592, 316] on button "Upload Item" at bounding box center [599, 318] width 56 height 17
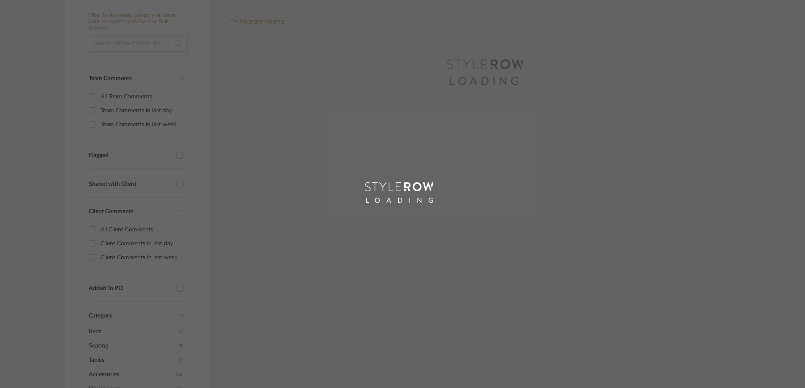
scroll to position [14, 0]
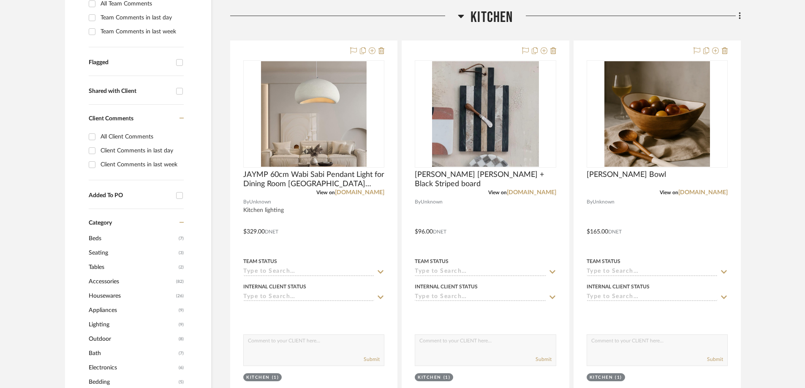
scroll to position [263, 0]
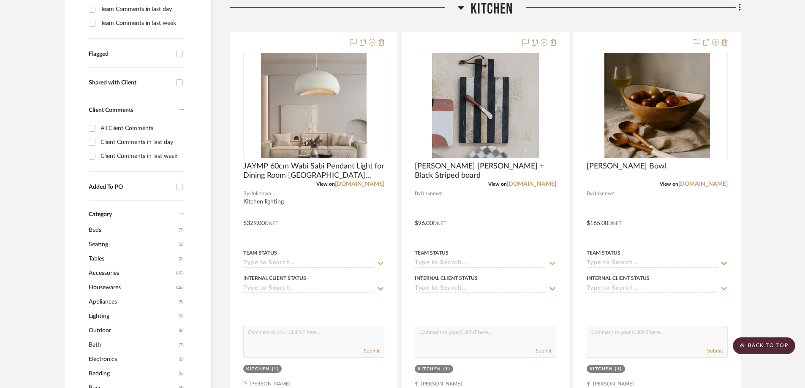
click at [739, 10] on icon at bounding box center [740, 7] width 3 height 9
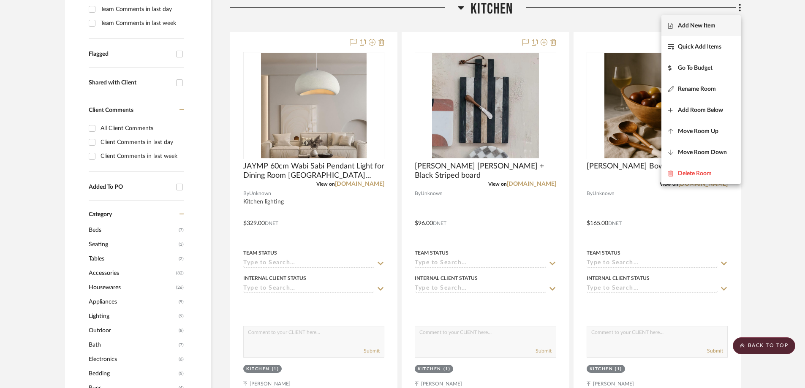
click at [709, 26] on span "Add New Item" at bounding box center [697, 25] width 38 height 7
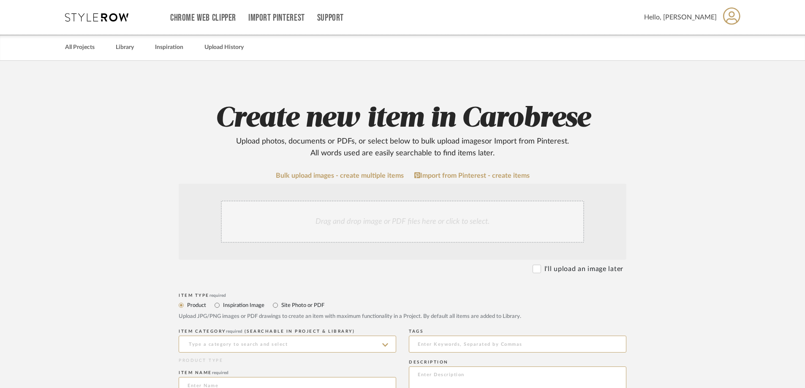
scroll to position [169, 0]
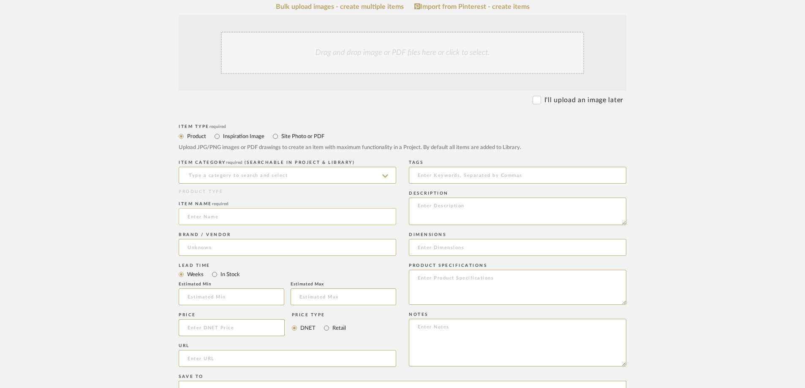
click at [215, 217] on input at bounding box center [288, 216] width 218 height 17
paste input "JAYMP 50cm Wabi Sabi Pendant Light for Dining Room [GEOGRAPHIC_DATA] Restaurant…"
type input "JAYMP 50cm Wabi Sabi Pendant Light for Dining Room [GEOGRAPHIC_DATA] Restaurant…"
click at [254, 169] on input at bounding box center [288, 175] width 218 height 17
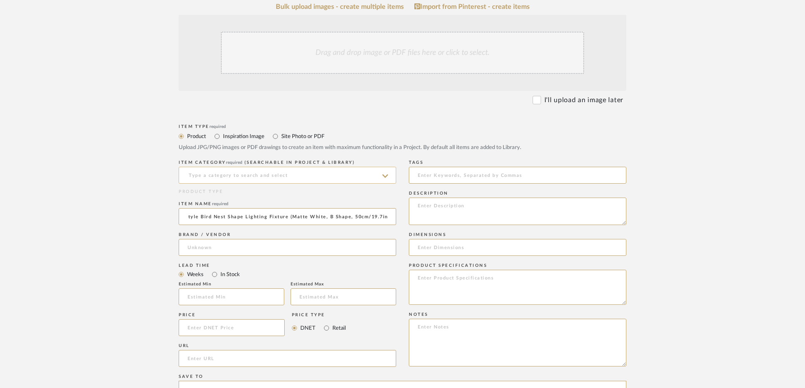
scroll to position [0, 0]
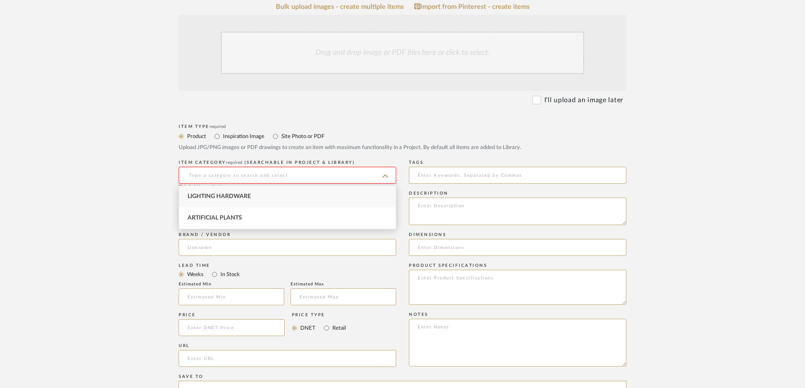
click at [220, 199] on span "Lighting Hardware" at bounding box center [219, 197] width 63 height 6
type input "Lighting Hardware"
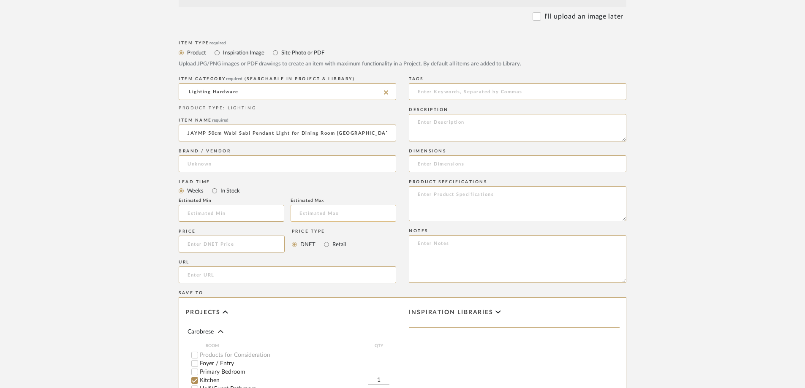
scroll to position [254, 0]
click at [428, 161] on input at bounding box center [518, 163] width 218 height 17
type input "19" for kitchen"
click at [447, 129] on textarea at bounding box center [518, 126] width 218 height 27
click at [205, 243] on input at bounding box center [232, 243] width 106 height 17
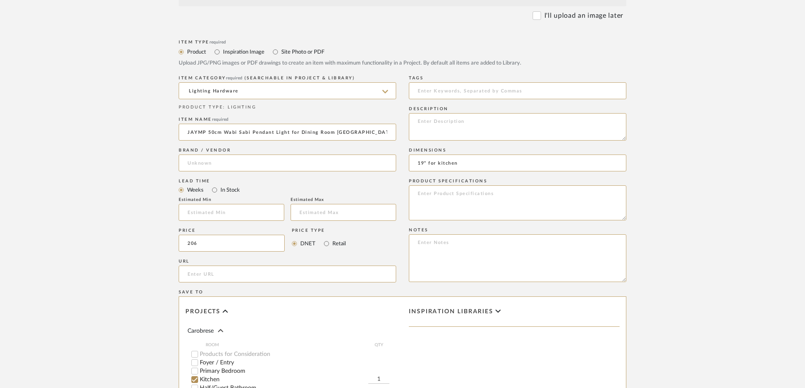
type input "$206.00"
click at [143, 240] on form "Bulk upload images - create multiple items Import from Pinterest - create items…" at bounding box center [403, 224] width 538 height 613
click at [223, 269] on input "url" at bounding box center [288, 274] width 218 height 17
paste input "[URL][DOMAIN_NAME]"
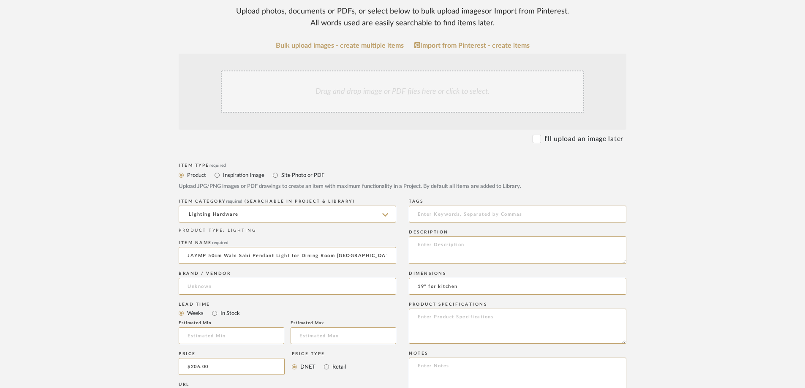
scroll to position [127, 0]
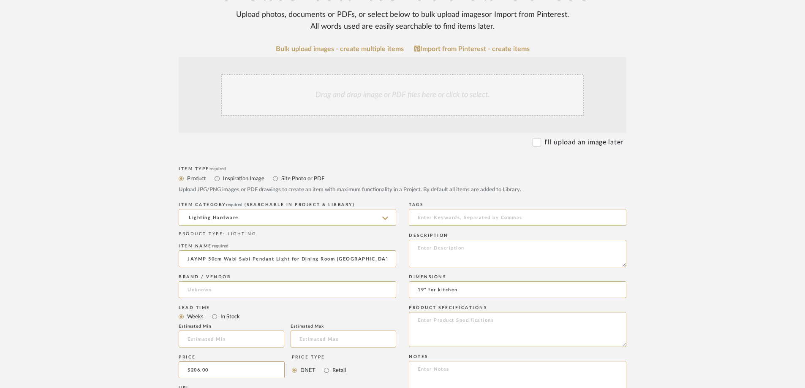
type input "[URL][DOMAIN_NAME]"
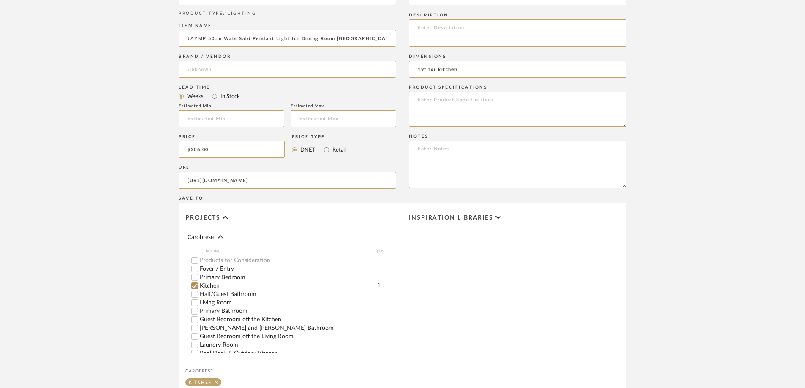
scroll to position [546, 0]
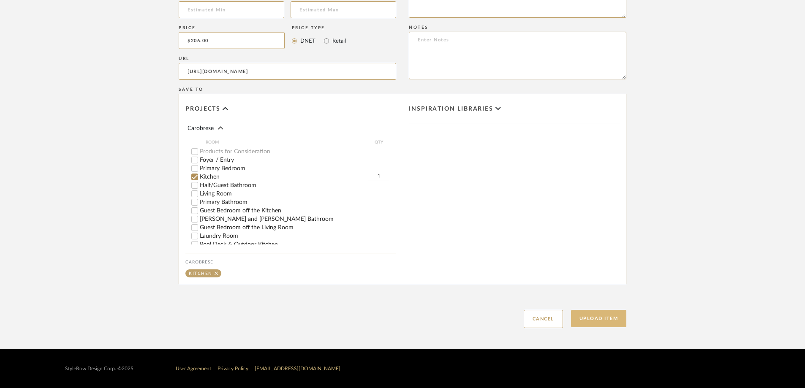
click at [599, 318] on button "Upload Item" at bounding box center [599, 318] width 56 height 17
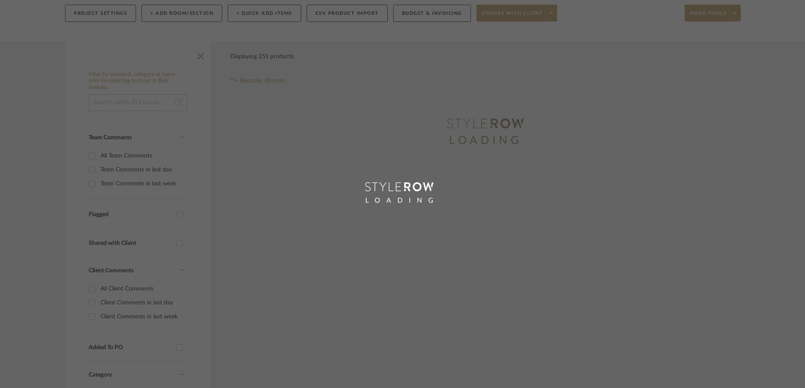
scroll to position [33, 0]
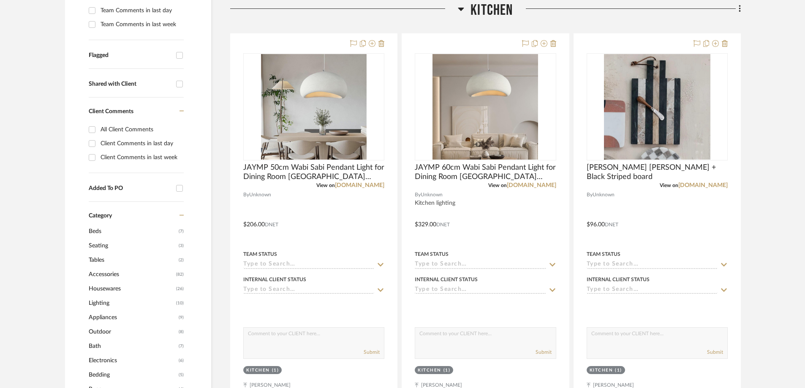
scroll to position [263, 0]
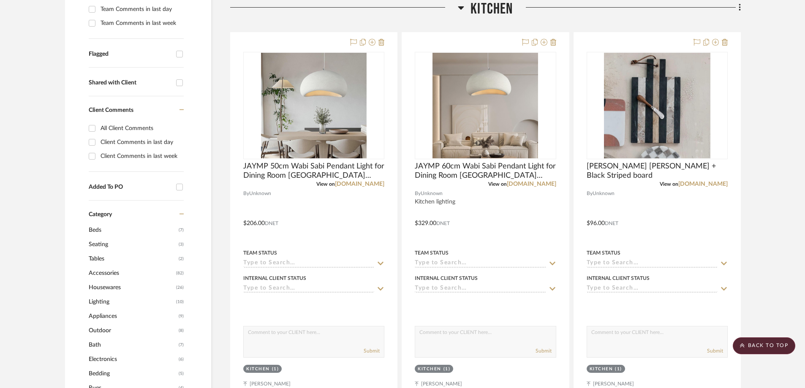
click at [739, 9] on icon at bounding box center [740, 7] width 3 height 9
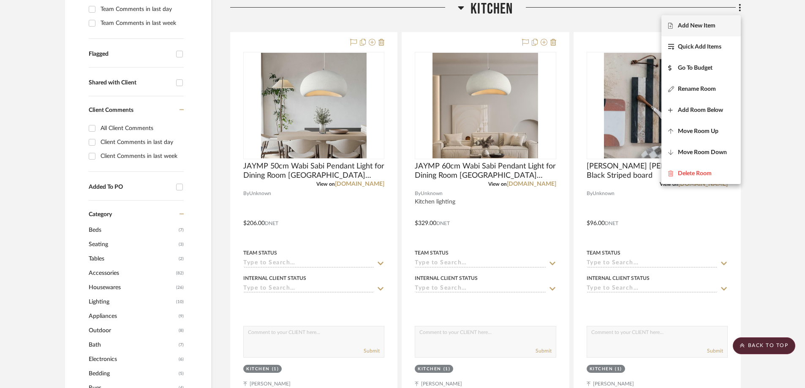
click at [712, 30] on button "Add New Item" at bounding box center [701, 25] width 79 height 21
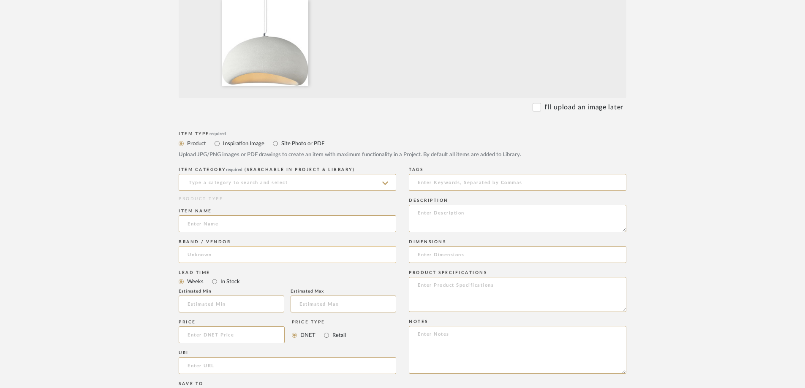
scroll to position [254, 0]
click at [213, 225] on input at bounding box center [288, 222] width 218 height 17
paste input "JAYMP 40cm Wabi Sabi Pendant Light for Dining Room [GEOGRAPHIC_DATA] Restaurant…"
type input "JAYMP 40cm Wabi Sabi Pendant Light for Dining Room [GEOGRAPHIC_DATA] Restaurant…"
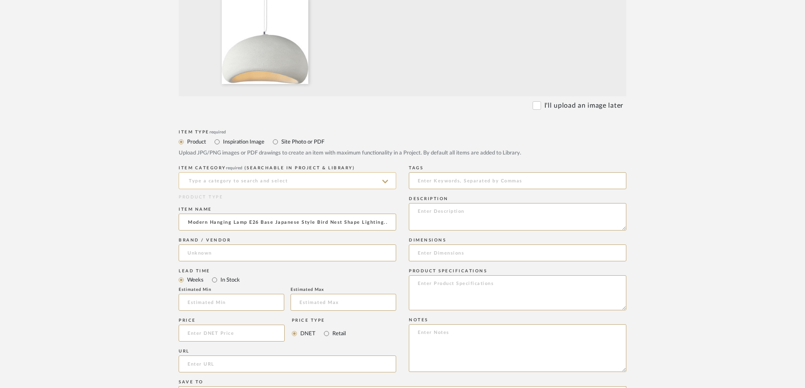
click at [280, 185] on input at bounding box center [288, 180] width 218 height 17
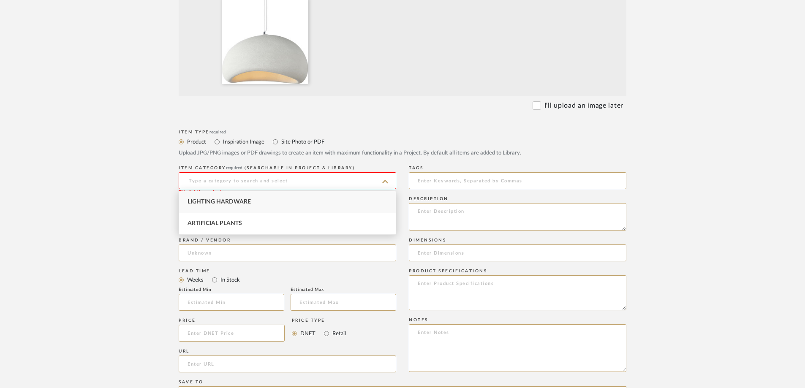
click at [242, 199] on div "Lighting Hardware" at bounding box center [287, 202] width 217 height 22
type input "Lighting Hardware"
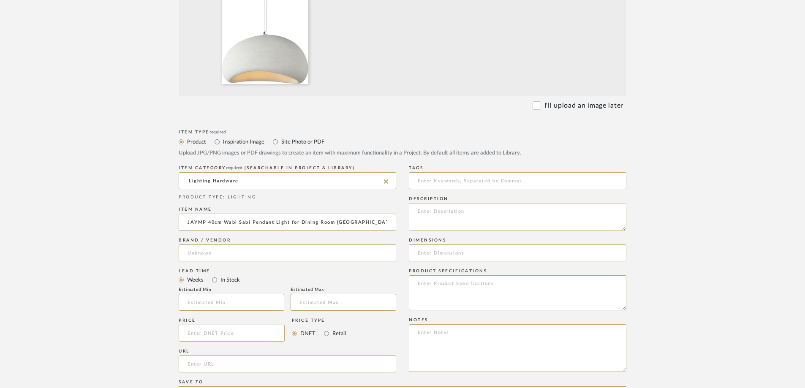
click at [472, 216] on textarea at bounding box center [518, 216] width 218 height 27
type textarea "15.7 in for kitchen"
click at [424, 251] on input at bounding box center [518, 253] width 218 height 17
type input "15.7 diameter"
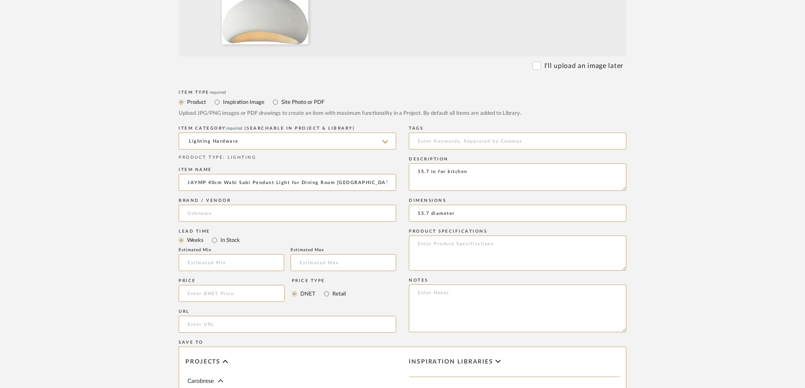
scroll to position [338, 0]
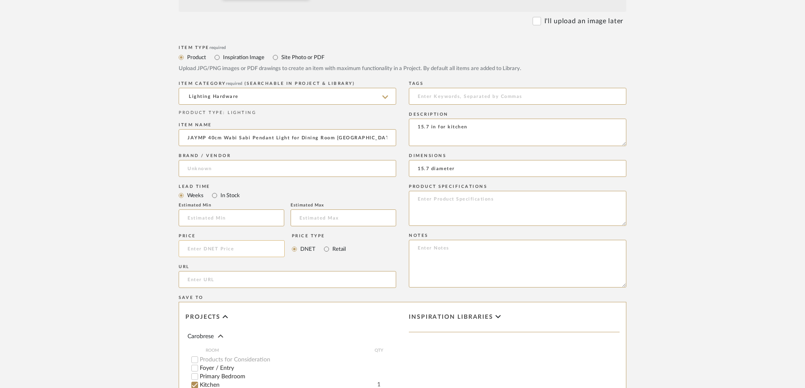
click at [205, 243] on input at bounding box center [232, 248] width 106 height 17
type input "$143.00"
click at [145, 254] on form "Bulk upload images - create multiple items Import from Pinterest - create items…" at bounding box center [403, 185] width 538 height 703
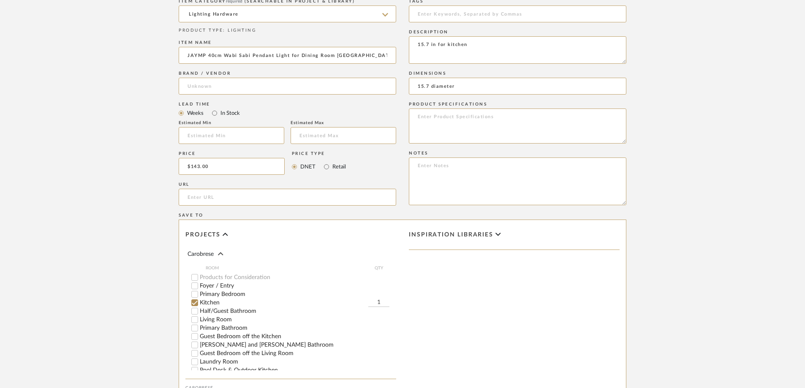
scroll to position [423, 0]
click at [220, 197] on input "url" at bounding box center [288, 195] width 218 height 17
paste input "[URL][DOMAIN_NAME]"
type input "[URL][DOMAIN_NAME]"
click at [99, 205] on upload-items "Create new item in Carobrese Upload photos, documents or PDFs, or select below …" at bounding box center [402, 55] width 805 height 835
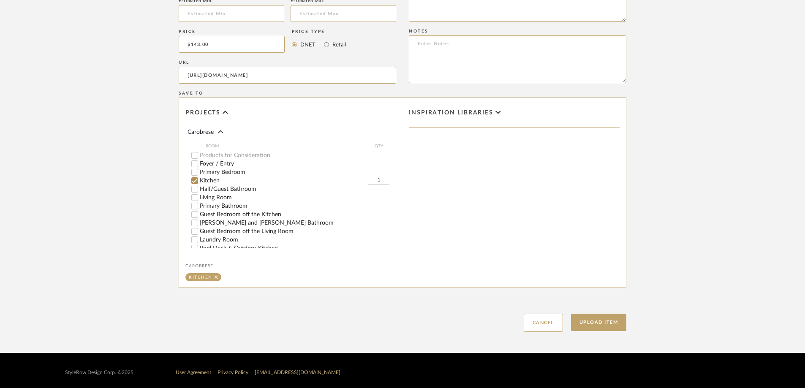
scroll to position [546, 0]
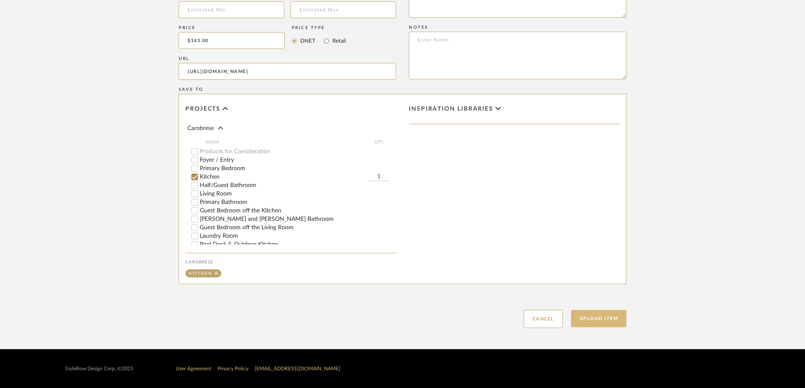
click at [584, 316] on button "Upload Item" at bounding box center [599, 318] width 56 height 17
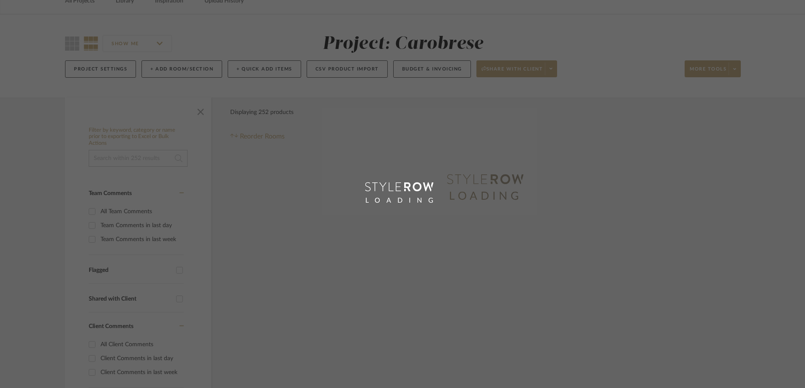
scroll to position [11, 0]
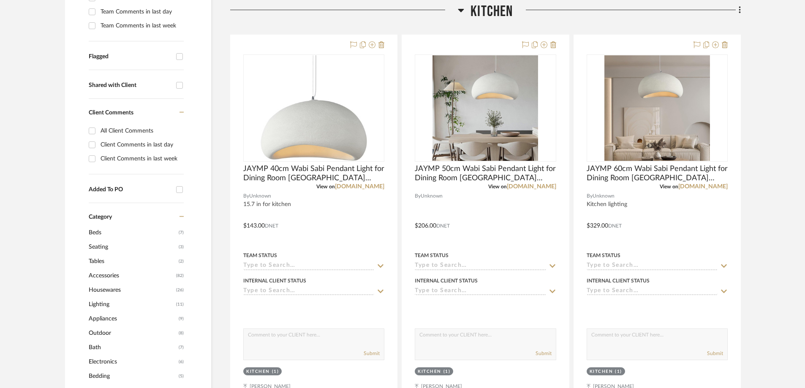
scroll to position [263, 0]
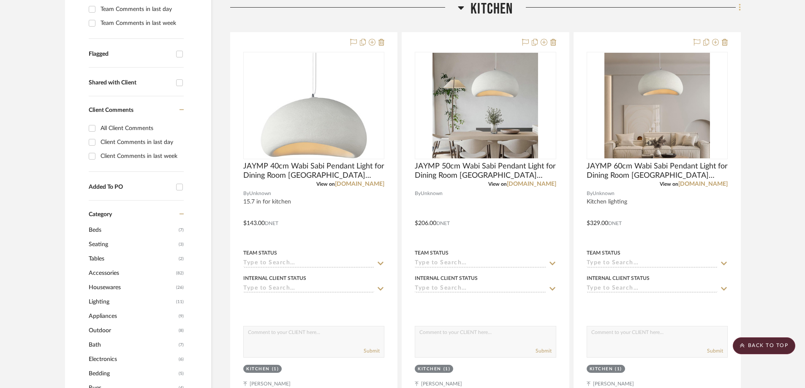
click at [740, 8] on icon at bounding box center [740, 7] width 3 height 9
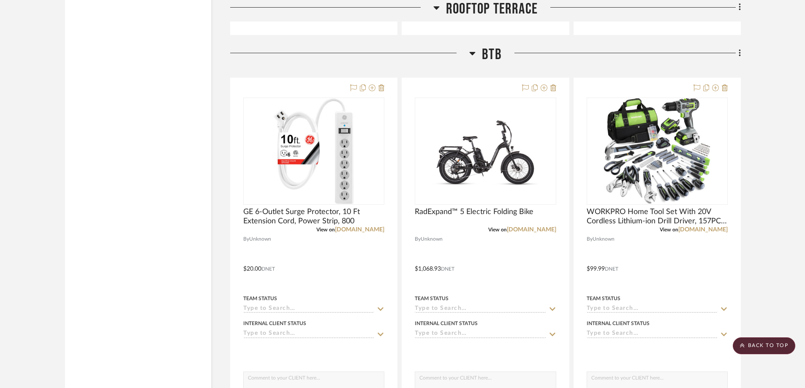
scroll to position [12279, 0]
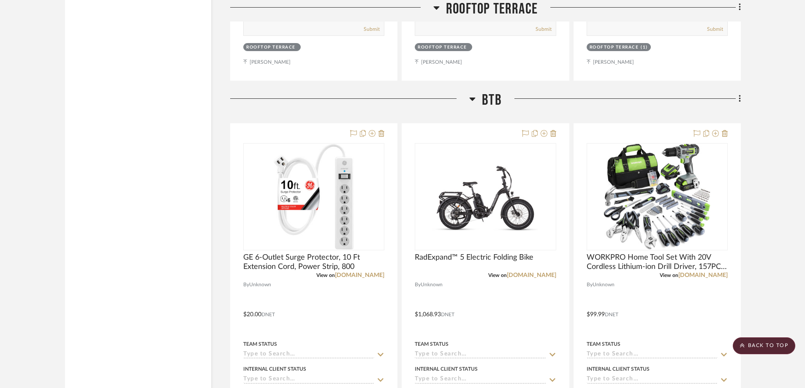
click at [739, 99] on div at bounding box center [402, 194] width 805 height 388
click at [739, 100] on icon at bounding box center [740, 98] width 3 height 9
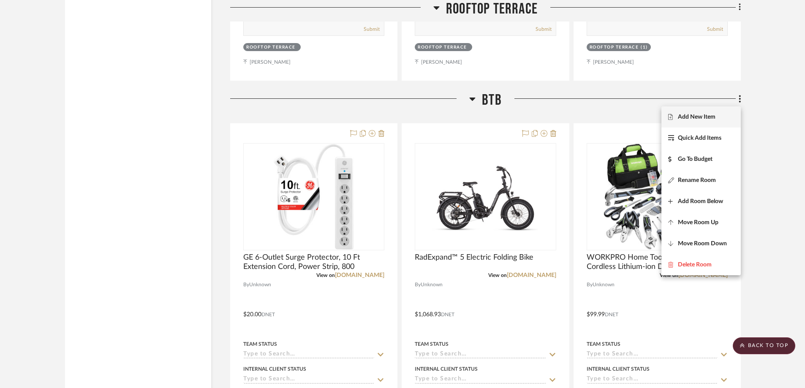
click at [707, 115] on span "Add New Item" at bounding box center [697, 116] width 38 height 7
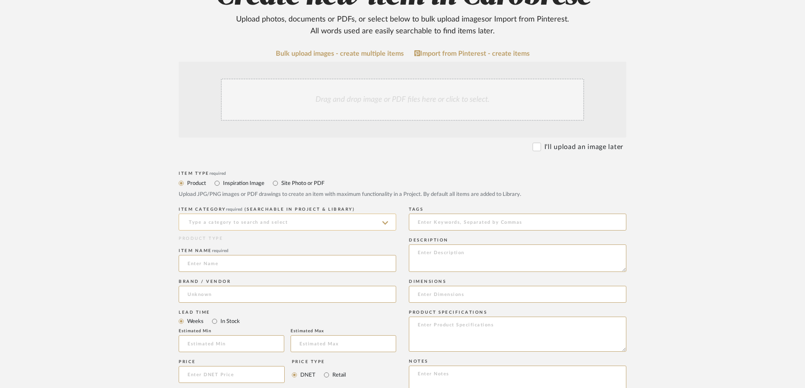
scroll to position [127, 0]
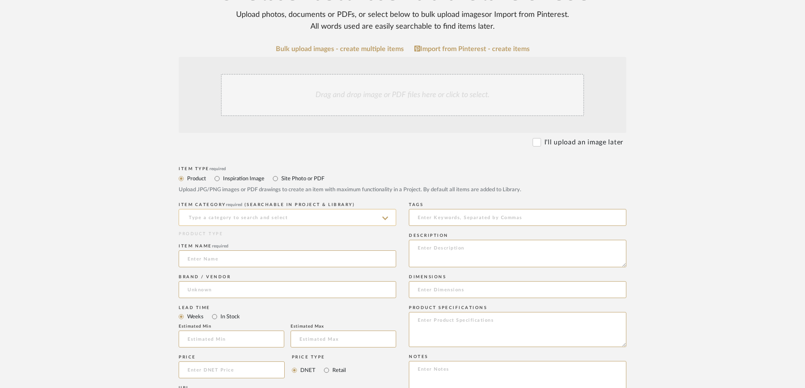
click at [224, 216] on input at bounding box center [288, 217] width 218 height 17
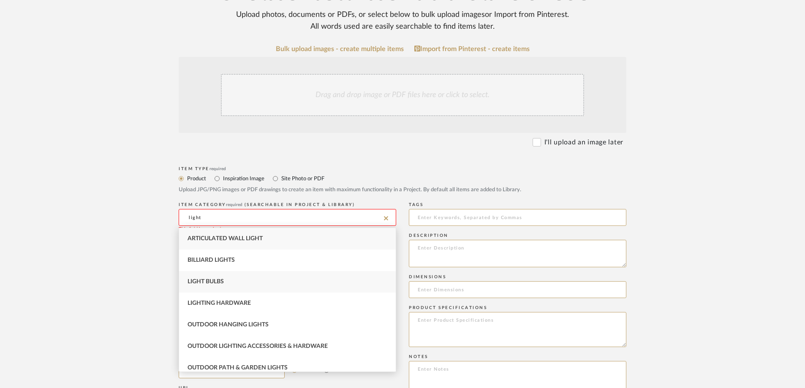
click at [192, 281] on span "Light Bulbs" at bounding box center [206, 282] width 36 height 6
type input "Light Bulbs"
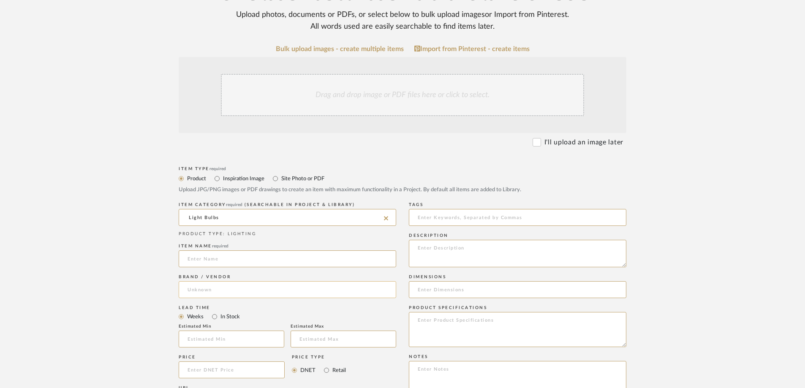
click at [192, 291] on input at bounding box center [288, 289] width 218 height 17
click at [197, 259] on input at bounding box center [288, 259] width 218 height 17
paste input "Edison Bulbs, E26 LED Bulb 60 watt Equivalent, Non-Dimmable, Soft White 2700K, …"
type input "Edison Bulbs, E26 LED Bulb 60 watt Equivalent, Non-Dimmable, Soft White 2700K, …"
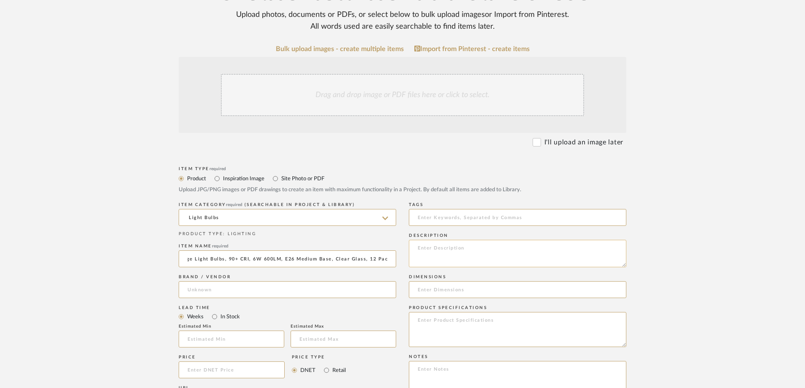
click at [436, 249] on textarea at bounding box center [518, 253] width 218 height 27
type textarea "2 packs of 12"
click at [112, 245] on upload-items "Create new item in Carobrese Upload photos, documents or PDFs, or select below …" at bounding box center [402, 306] width 805 height 745
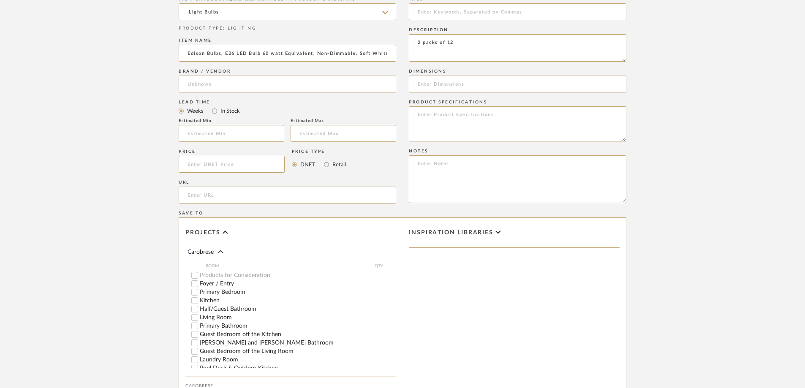
scroll to position [85, 0]
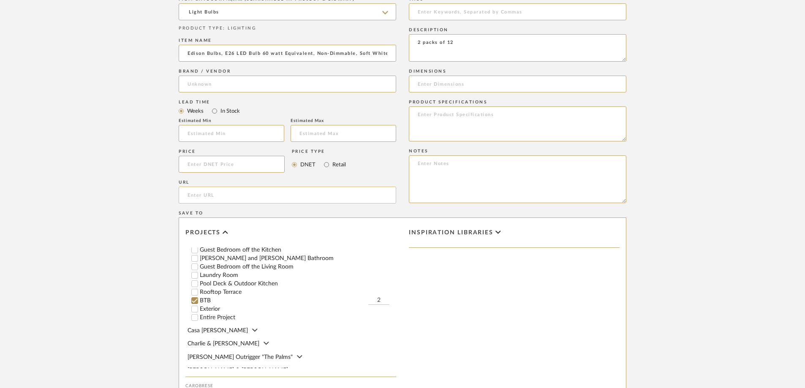
type input "2"
click at [201, 194] on input "url" at bounding box center [288, 195] width 218 height 17
paste input "[URL][DOMAIN_NAME]"
type input "[URL][DOMAIN_NAME]"
click at [205, 164] on input at bounding box center [232, 164] width 106 height 17
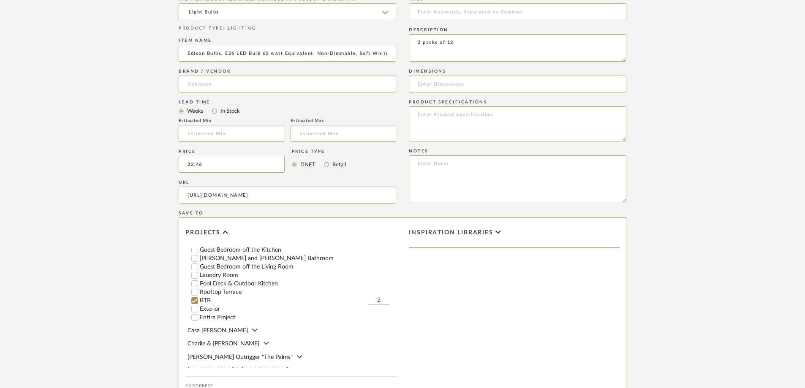
type input "$22.46"
click at [697, 250] on upload-items "Create new item in Carobrese Upload photos, documents or PDFs, or select below …" at bounding box center [402, 55] width 805 height 835
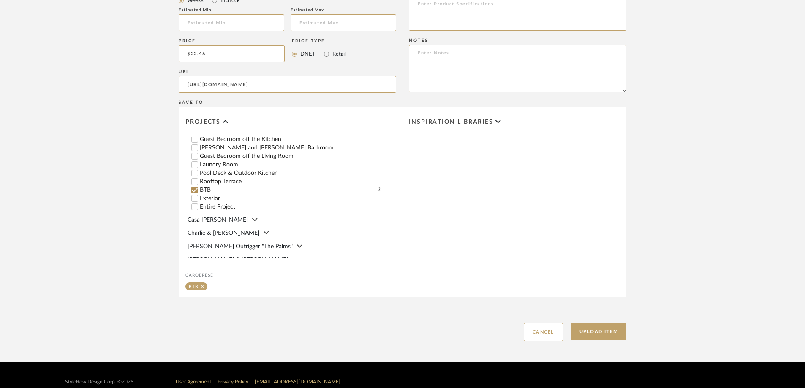
scroll to position [546, 0]
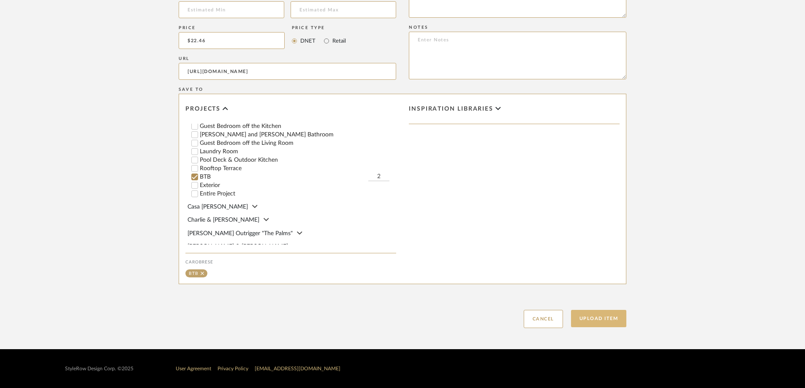
click at [593, 318] on button "Upload Item" at bounding box center [599, 318] width 56 height 17
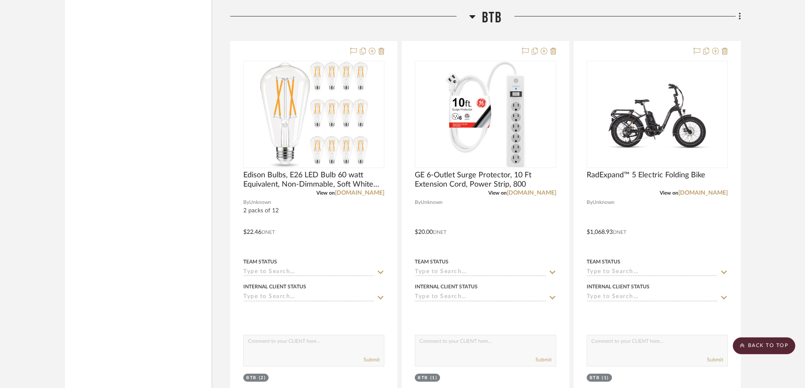
scroll to position [5989, 0]
click at [472, 12] on icon at bounding box center [472, 16] width 6 height 10
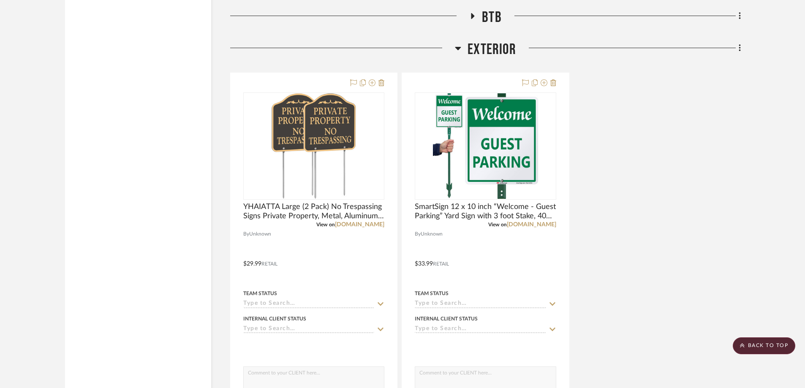
click at [456, 49] on icon at bounding box center [458, 48] width 6 height 10
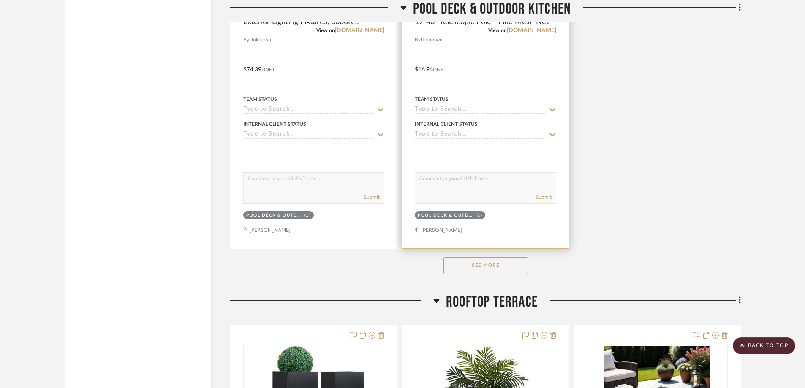
scroll to position [4958, 0]
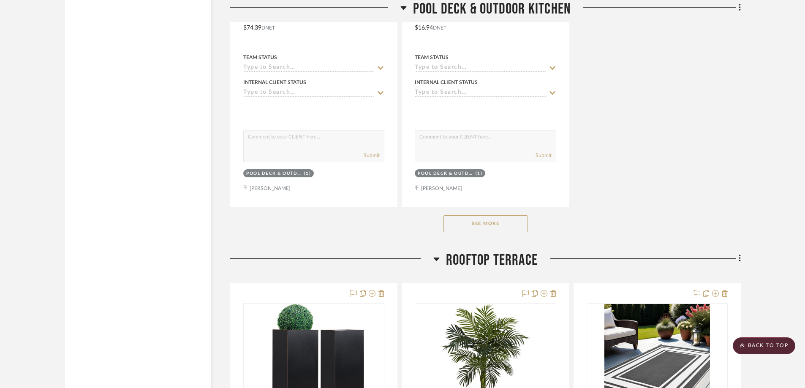
click at [435, 257] on icon at bounding box center [437, 259] width 6 height 10
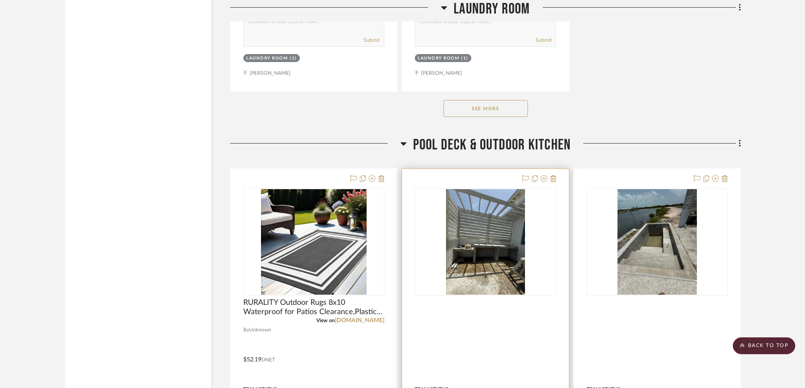
scroll to position [3775, 0]
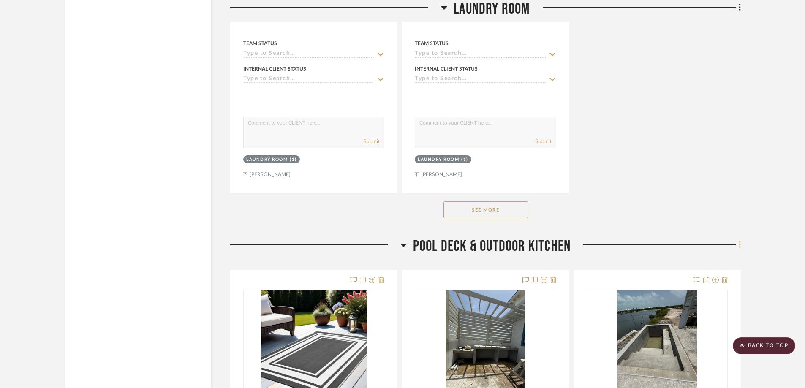
click at [739, 243] on icon at bounding box center [740, 244] width 3 height 9
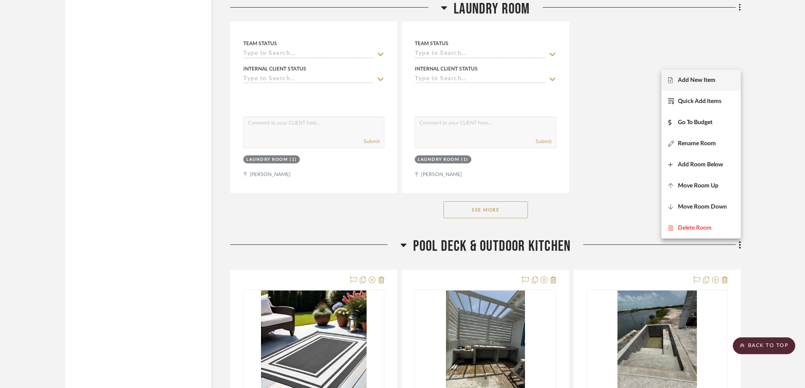
click at [704, 82] on span "Add New Item" at bounding box center [697, 80] width 38 height 7
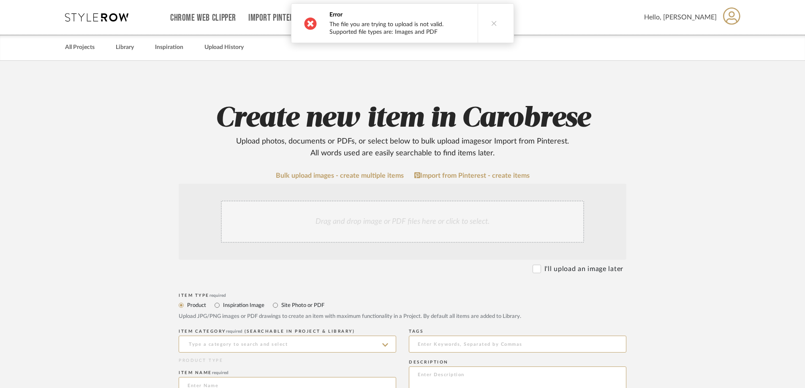
click at [491, 23] on icon at bounding box center [494, 23] width 6 height 6
drag, startPoint x: 267, startPoint y: 201, endPoint x: 261, endPoint y: 210, distance: 11.3
drag, startPoint x: 261, startPoint y: 210, endPoint x: 201, endPoint y: 181, distance: 66.3
click at [408, 217] on div "Drag and drop image or PDF files here or click to select." at bounding box center [402, 222] width 363 height 42
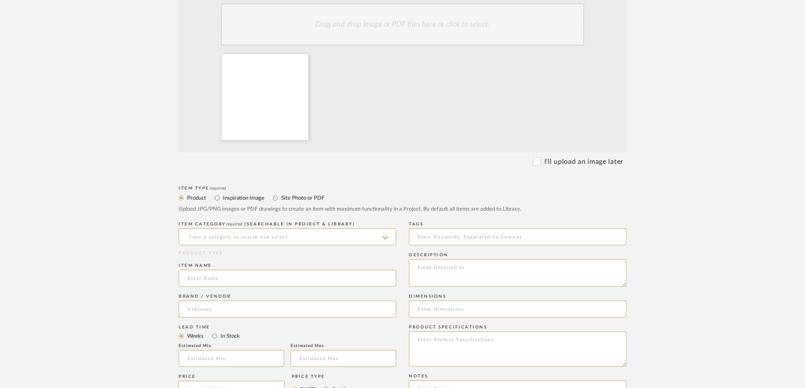
scroll to position [211, 0]
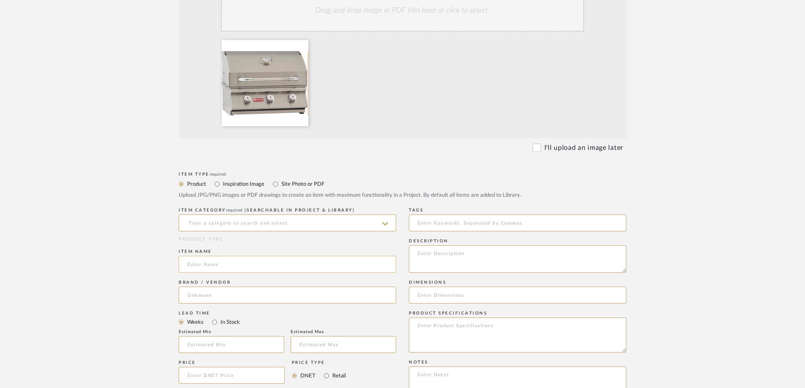
click at [216, 265] on input at bounding box center [288, 264] width 218 height 17
type input "Bull Steer 25 in 3 burner propane grill"
click at [453, 255] on textarea at bounding box center [518, 258] width 218 height 27
click at [292, 221] on input at bounding box center [288, 223] width 218 height 17
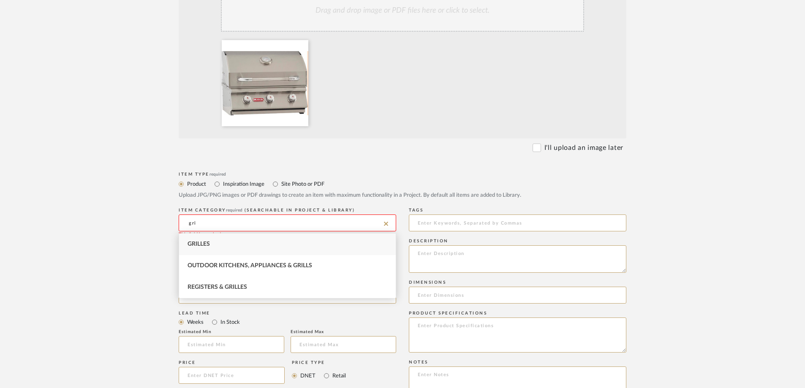
click at [231, 242] on div "Grilles" at bounding box center [287, 245] width 217 height 22
type input "Grilles"
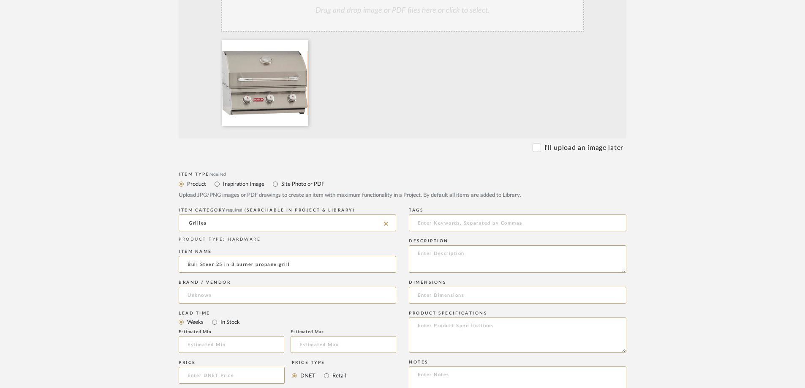
click at [127, 248] on upload-items "Create new item in Carobrese Upload photos, documents or PDFs, or select below …" at bounding box center [402, 267] width 805 height 835
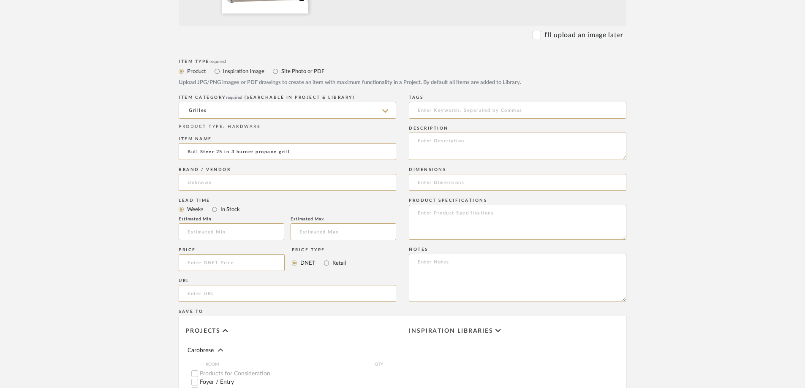
scroll to position [338, 0]
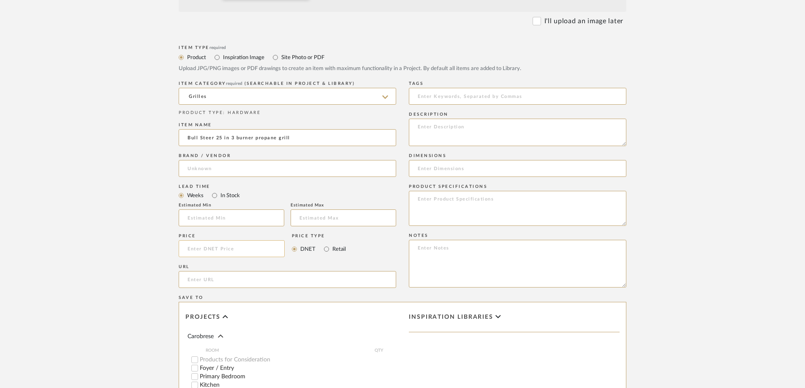
click at [220, 250] on input at bounding box center [232, 248] width 106 height 17
type input "$1,389.47"
click at [92, 261] on upload-items "Create new item in Carobrese Upload photos, documents or PDFs, or select below …" at bounding box center [402, 140] width 805 height 835
click at [218, 280] on input "url" at bounding box center [288, 279] width 218 height 17
paste input "[URL][DOMAIN_NAME]"
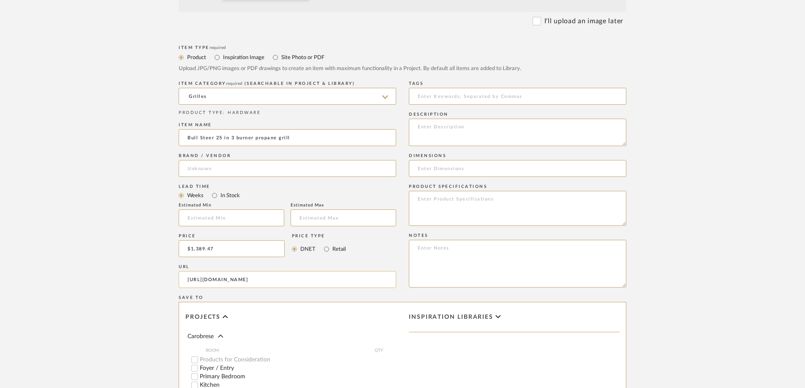
scroll to position [0, 1278]
type input "[URL][DOMAIN_NAME]"
click at [132, 238] on upload-items "Create new item in Carobrese Upload photos, documents or PDFs, or select below …" at bounding box center [402, 140] width 805 height 835
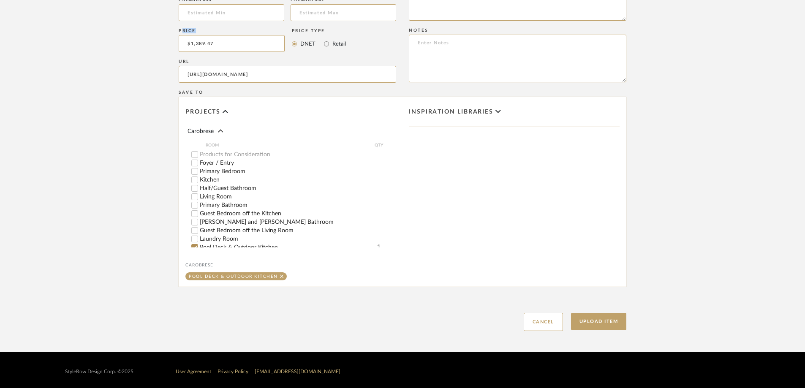
scroll to position [546, 0]
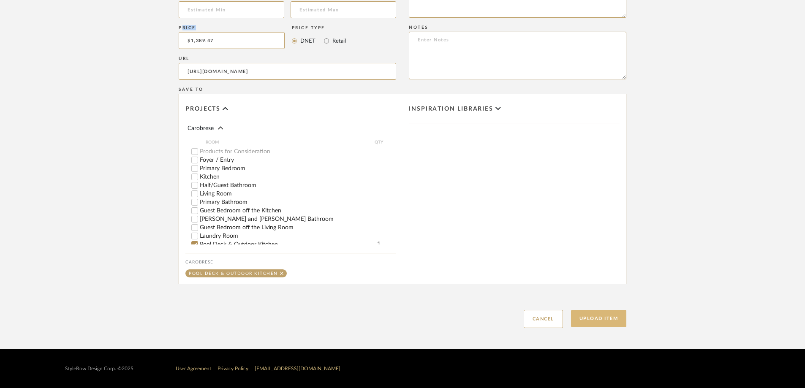
click at [597, 319] on button "Upload Item" at bounding box center [599, 318] width 56 height 17
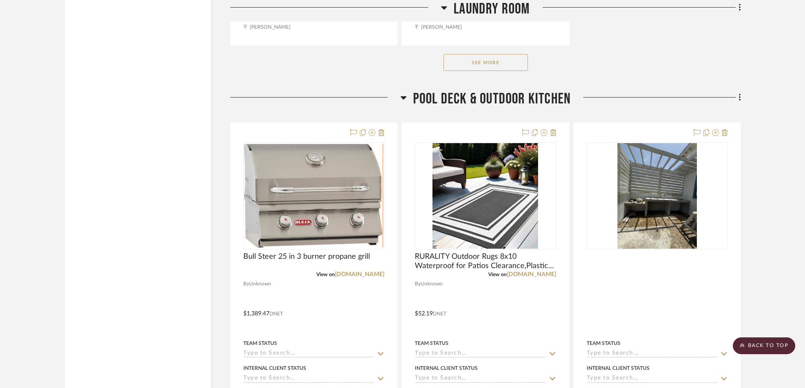
scroll to position [3923, 0]
click at [406, 98] on icon at bounding box center [404, 98] width 6 height 10
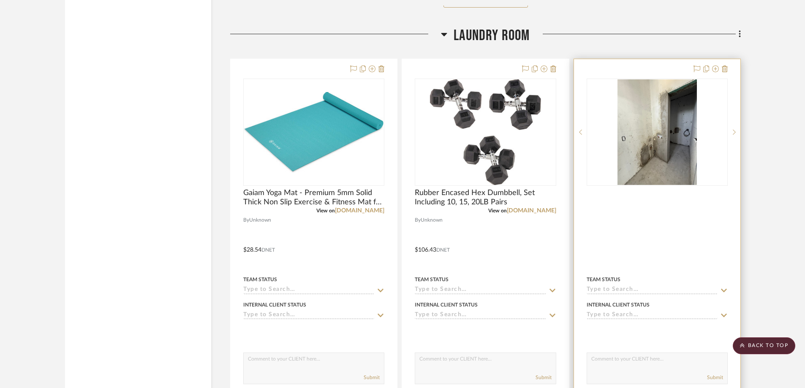
scroll to position [2743, 0]
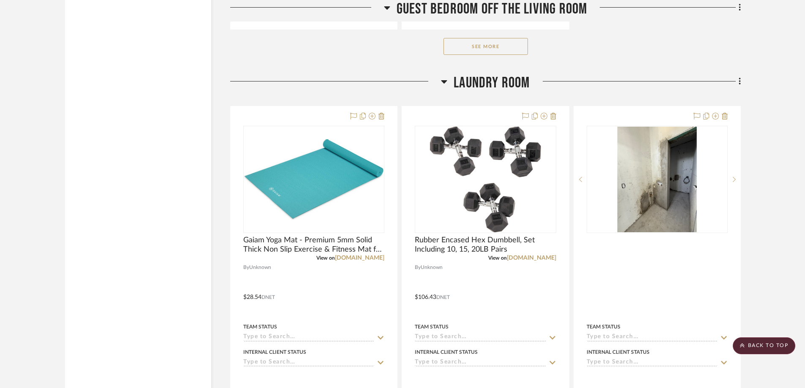
click at [442, 80] on icon at bounding box center [444, 81] width 6 height 10
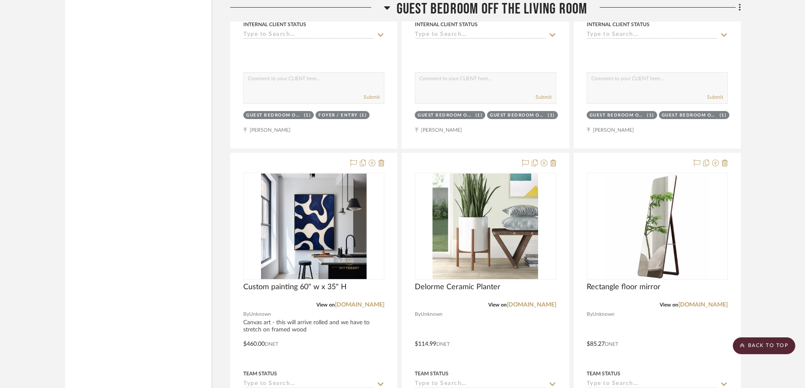
click at [385, 6] on div "Guest Bedroom off the Living Room" at bounding box center [485, 11] width 511 height 22
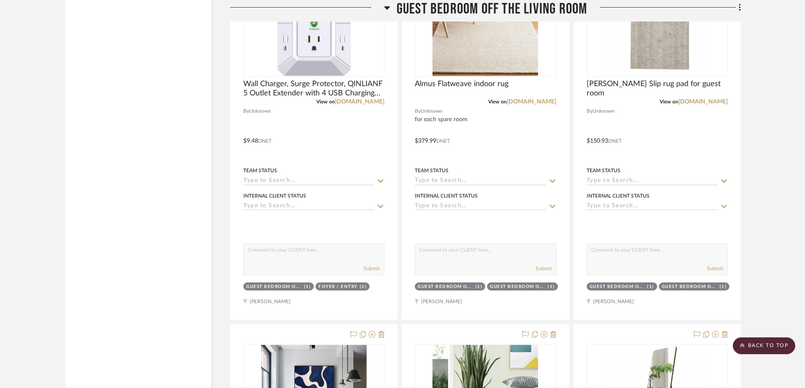
click at [387, 8] on icon at bounding box center [387, 7] width 6 height 3
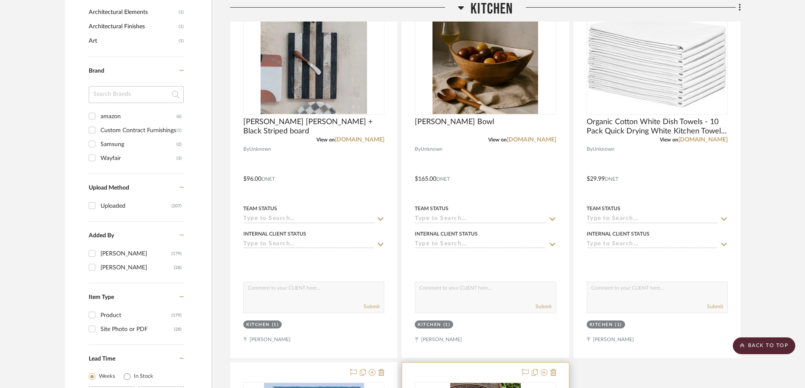
scroll to position [668, 0]
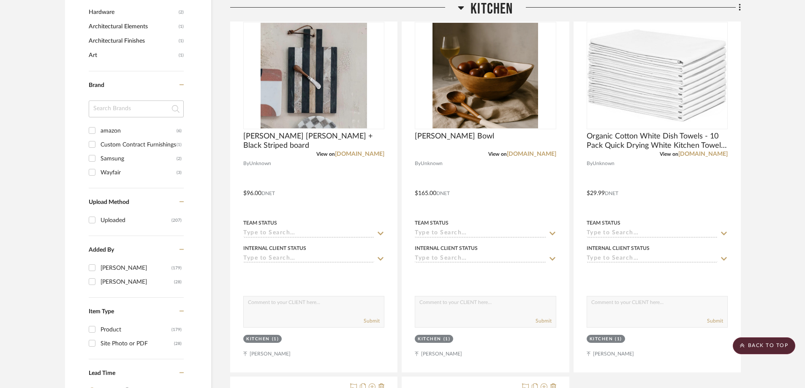
click at [462, 8] on icon at bounding box center [461, 7] width 6 height 3
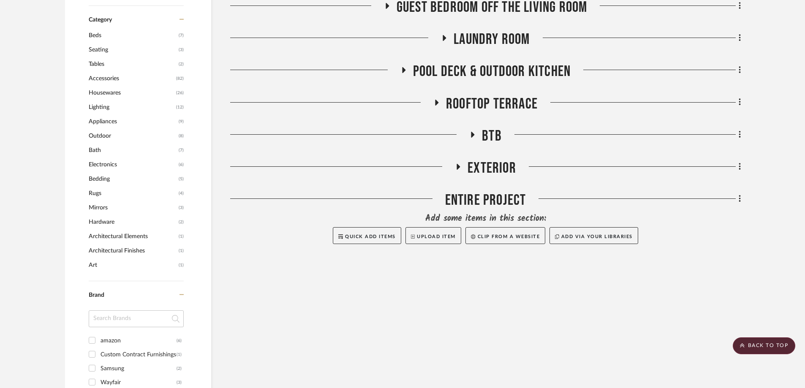
scroll to position [456, 0]
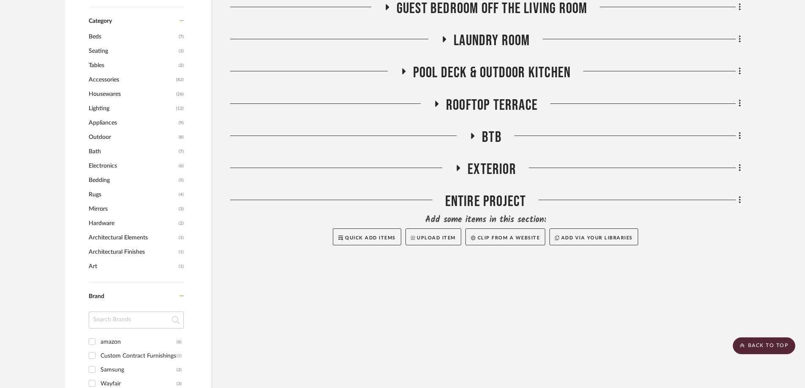
click at [115, 194] on span "Rugs" at bounding box center [133, 195] width 88 height 14
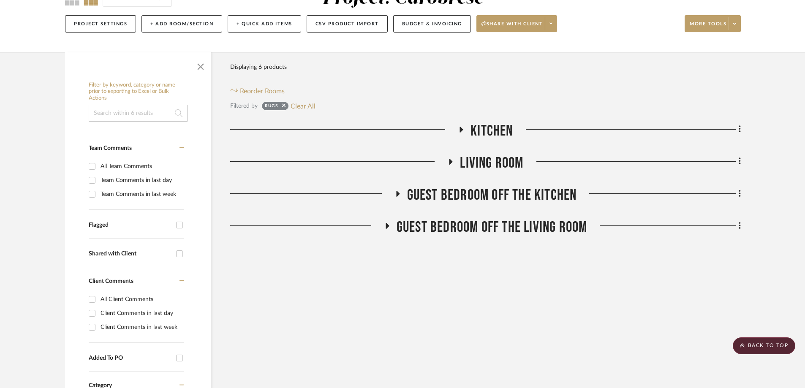
scroll to position [34, 0]
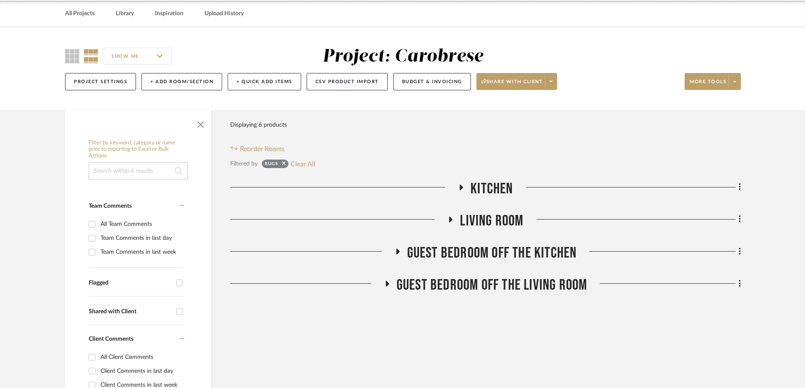
click at [452, 219] on icon at bounding box center [451, 220] width 3 height 6
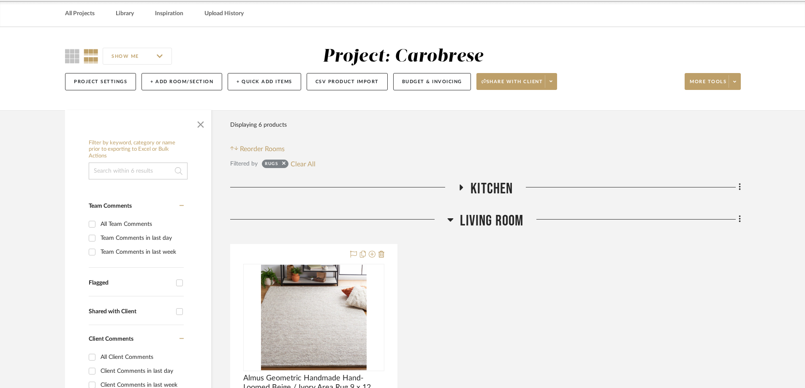
click at [464, 184] on h3 "Kitchen" at bounding box center [485, 189] width 55 height 18
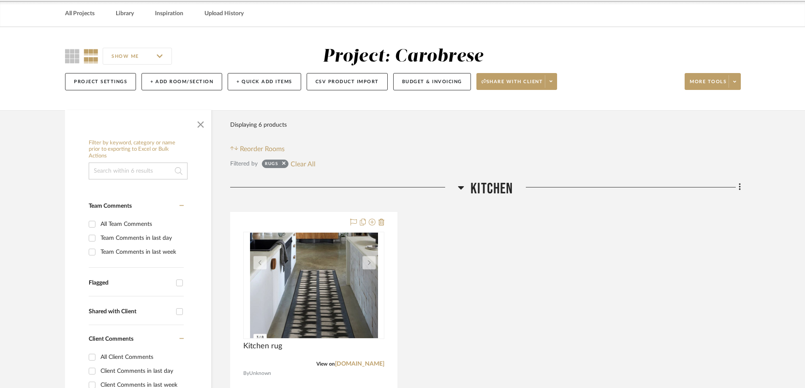
click at [464, 184] on icon at bounding box center [461, 188] width 6 height 10
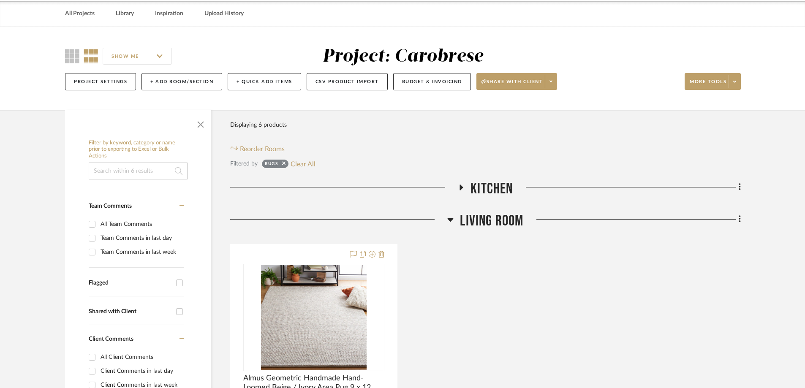
click at [453, 218] on icon at bounding box center [450, 220] width 6 height 10
